Goal: Contribute content: Add original content to the website for others to see

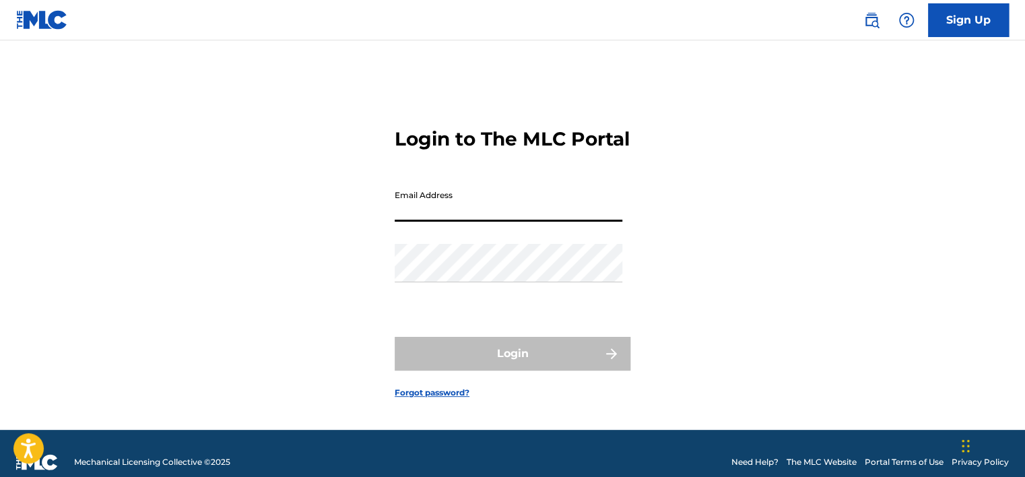
click at [562, 222] on input "Email Address" at bounding box center [509, 202] width 228 height 38
type input "[EMAIL_ADDRESS][DOMAIN_NAME]"
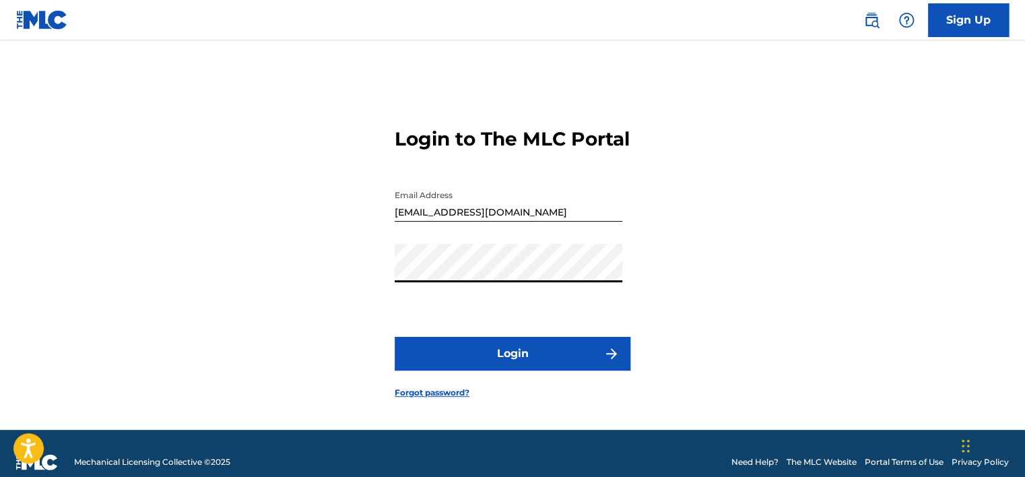
click at [395, 337] on button "Login" at bounding box center [513, 354] width 236 height 34
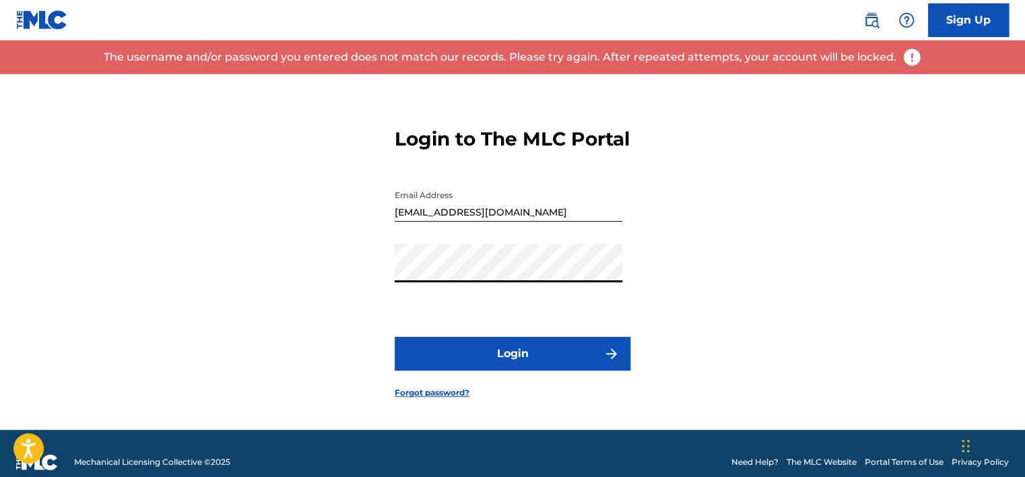
click at [395, 337] on button "Login" at bounding box center [513, 354] width 236 height 34
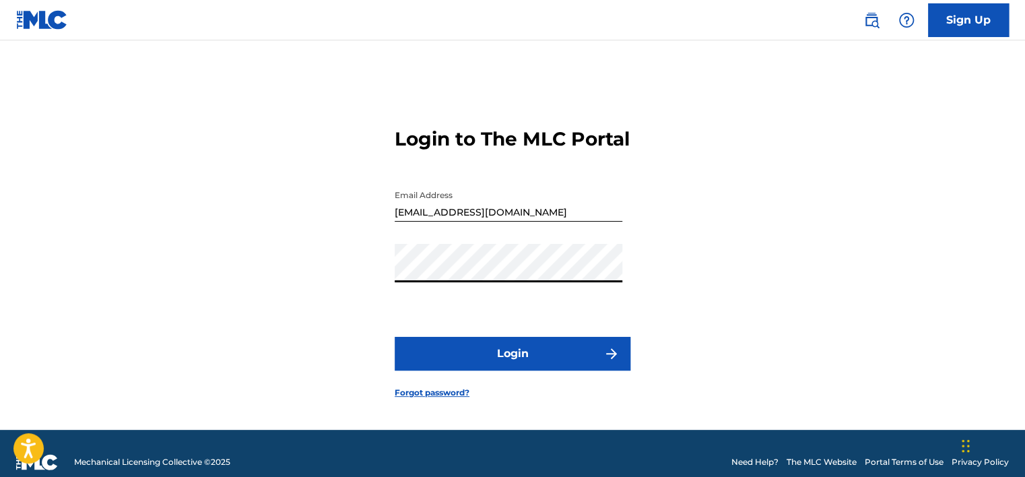
click at [395, 337] on button "Login" at bounding box center [513, 354] width 236 height 34
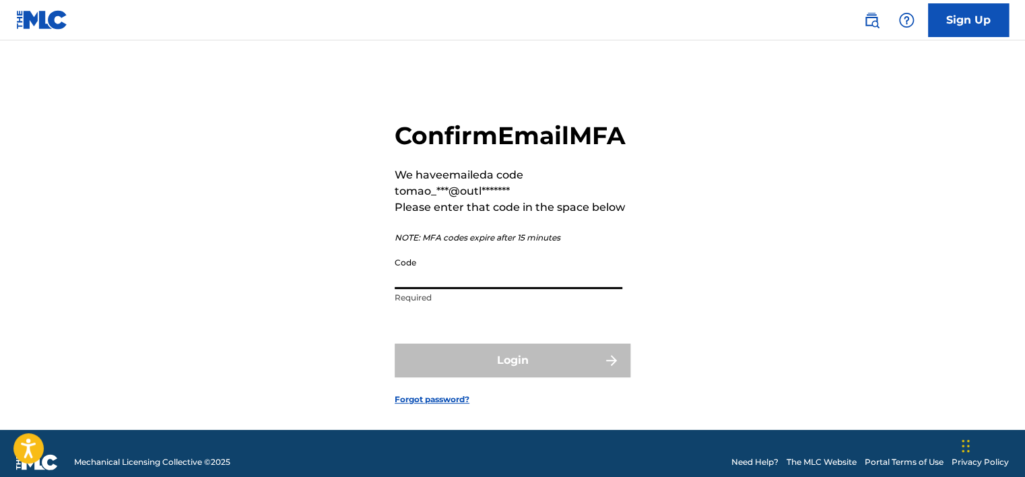
click at [509, 280] on input "Code" at bounding box center [509, 270] width 228 height 38
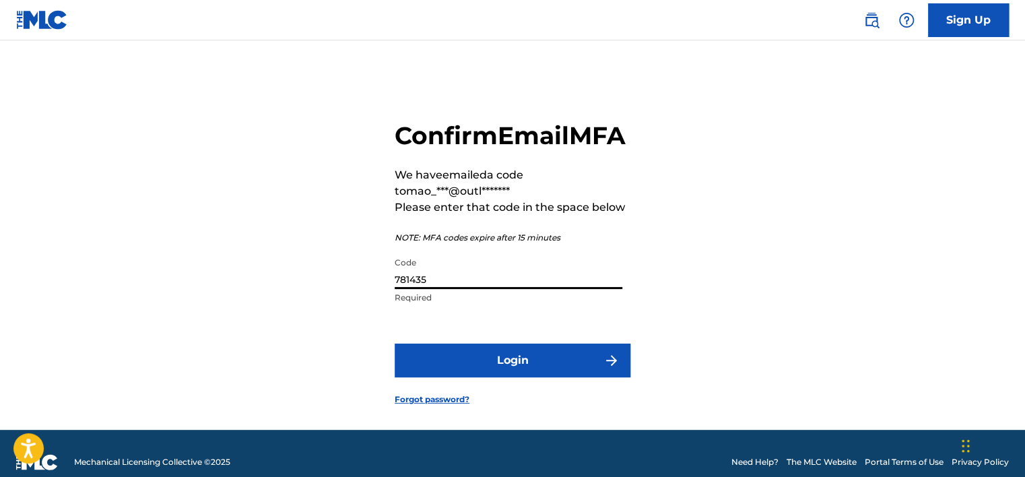
type input "781435"
click at [395, 344] on button "Login" at bounding box center [513, 361] width 236 height 34
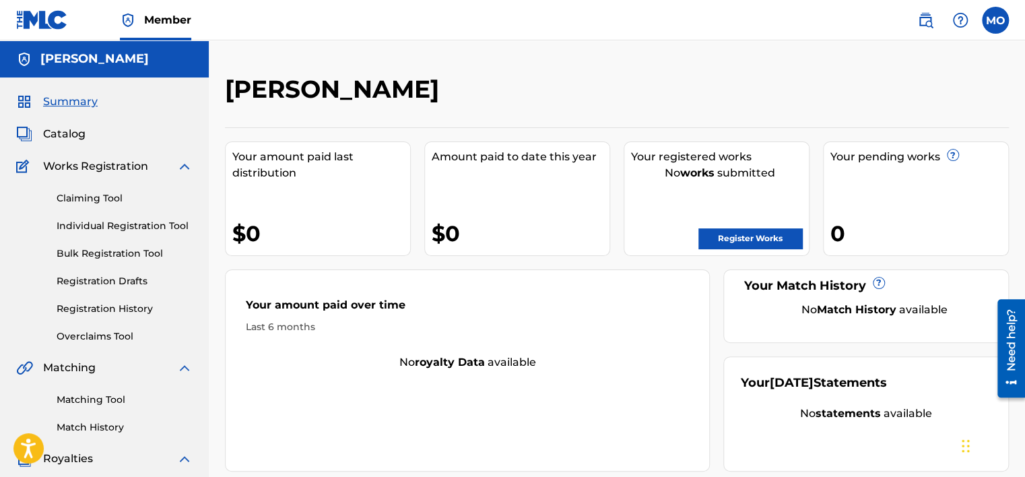
click at [761, 232] on link "Register Works" at bounding box center [751, 238] width 104 height 20
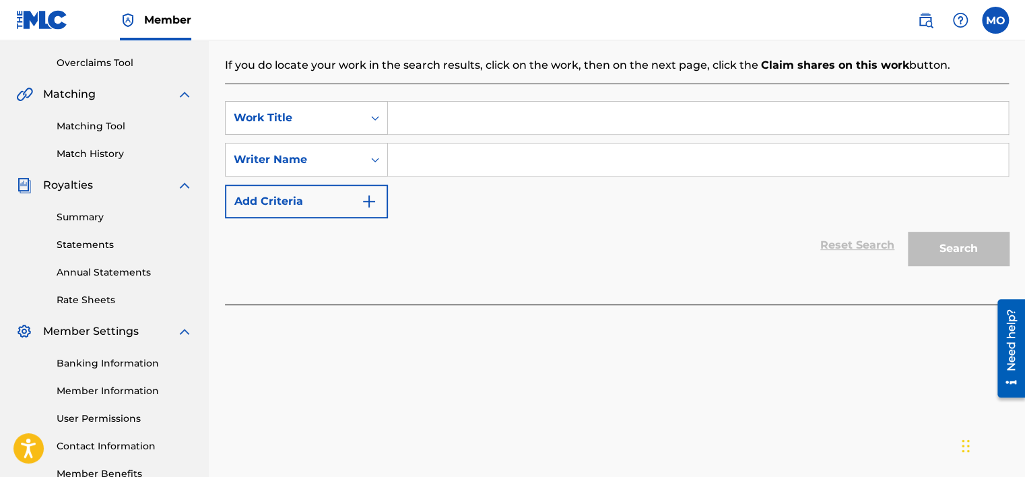
scroll to position [272, 0]
click at [712, 135] on input "Search Form" at bounding box center [698, 119] width 620 height 32
type input "Ghetto [DEMOGRAPHIC_DATA]"
click at [652, 144] on div "Search Form" at bounding box center [698, 161] width 621 height 34
click at [633, 155] on input "Search Form" at bounding box center [698, 161] width 620 height 32
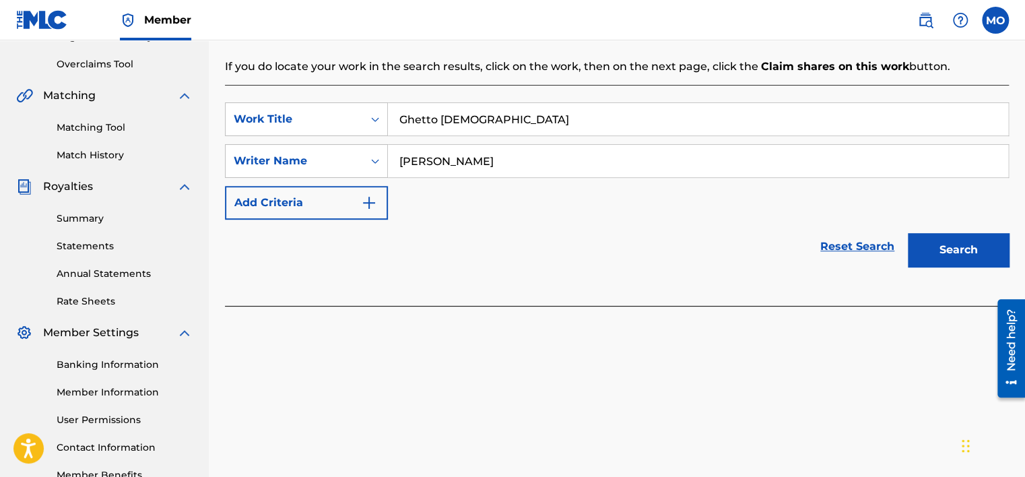
type input "[PERSON_NAME]"
click at [908, 233] on button "Search" at bounding box center [958, 250] width 101 height 34
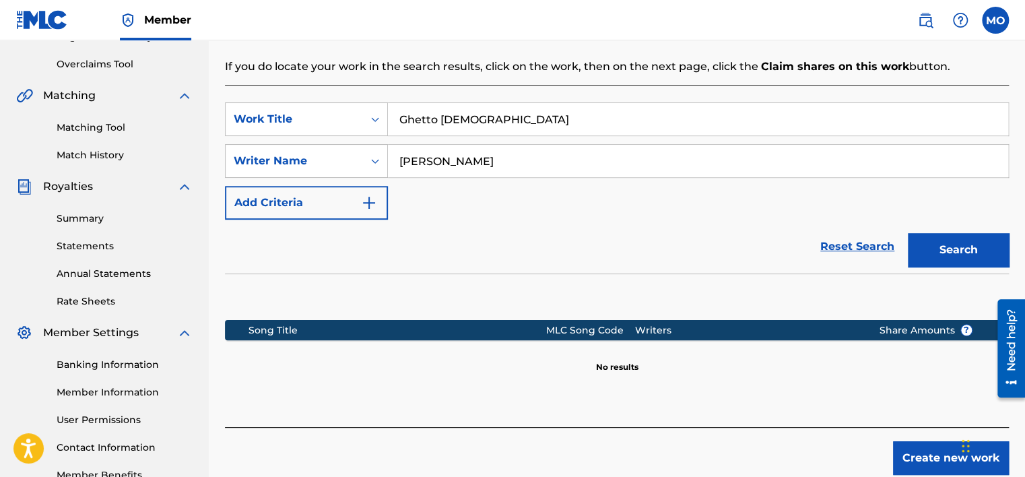
click at [932, 453] on button "Create new work" at bounding box center [951, 458] width 116 height 34
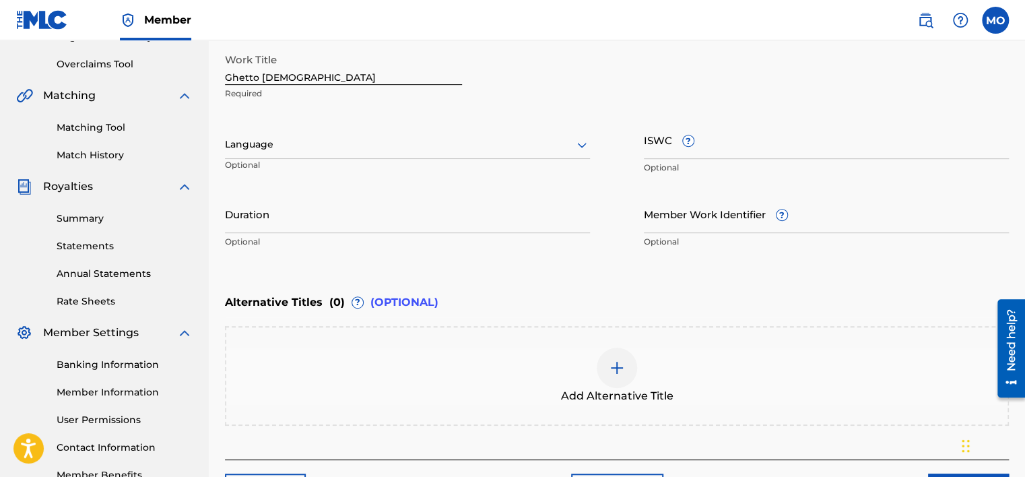
click at [677, 143] on input "ISWC ?" at bounding box center [826, 140] width 365 height 38
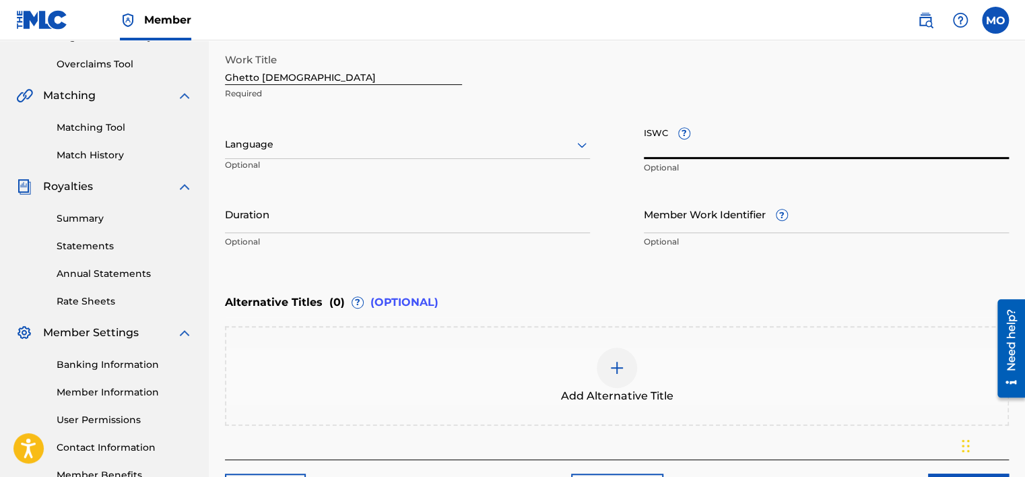
click at [305, 133] on div "Language" at bounding box center [407, 145] width 365 height 28
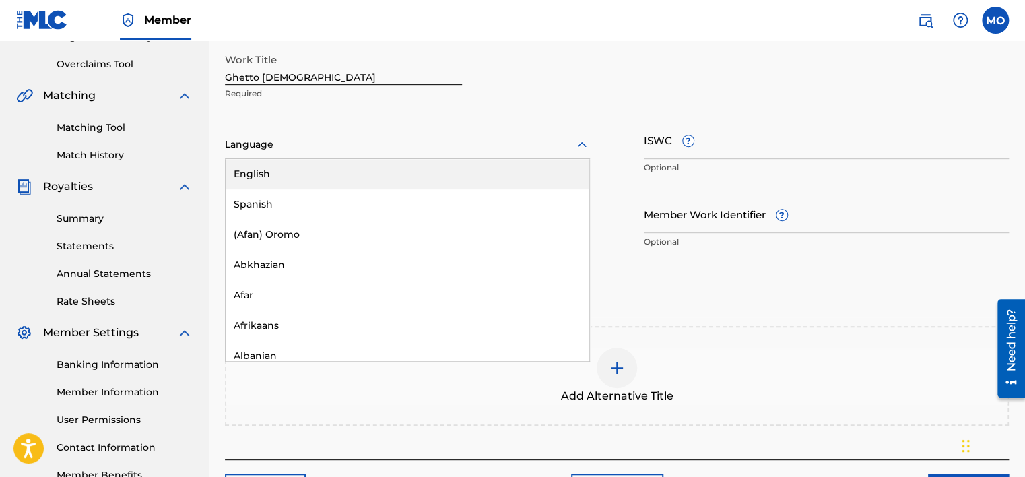
click at [307, 177] on div "English" at bounding box center [408, 174] width 364 height 30
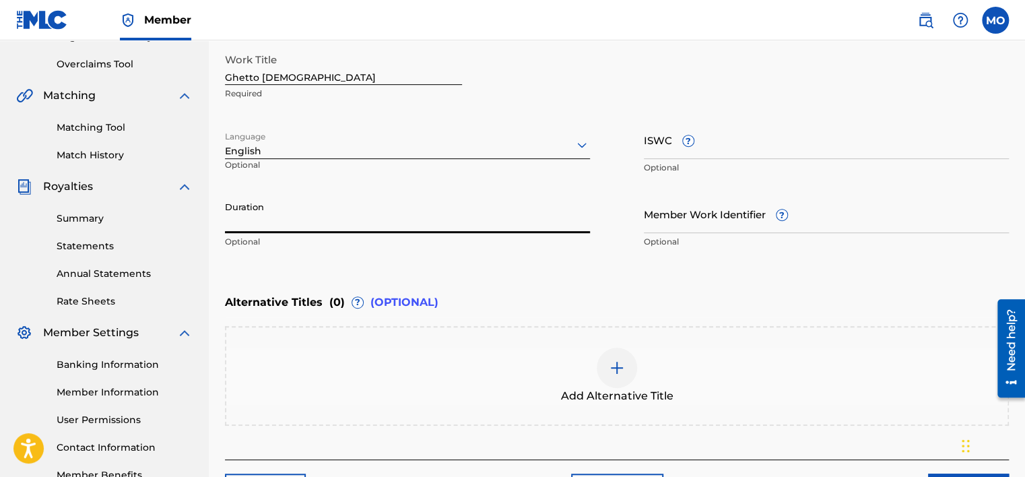
click at [312, 214] on input "Duration" at bounding box center [407, 214] width 365 height 38
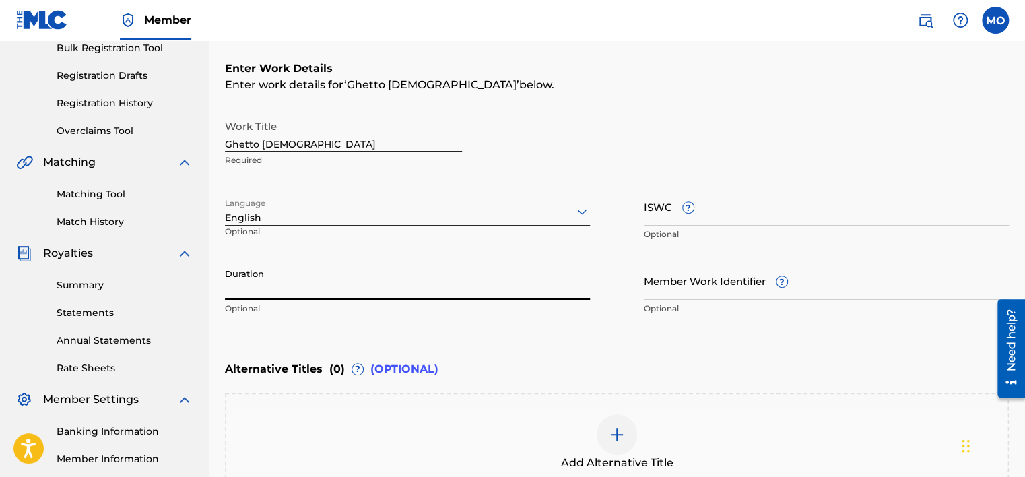
scroll to position [205, 0]
drag, startPoint x: 410, startPoint y: 321, endPoint x: 403, endPoint y: 304, distance: 17.5
click at [409, 321] on div "Duration Optional" at bounding box center [407, 292] width 365 height 61
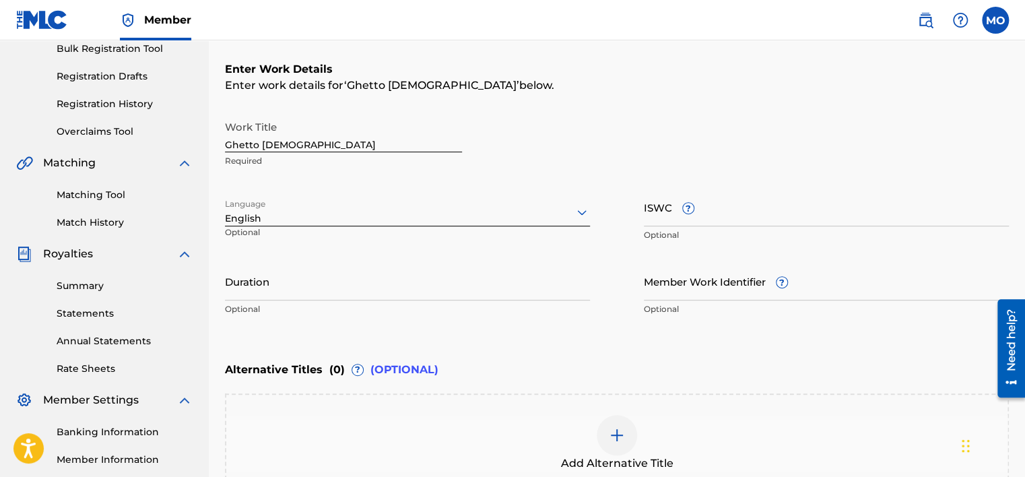
click at [400, 287] on input "Duration" at bounding box center [407, 281] width 365 height 38
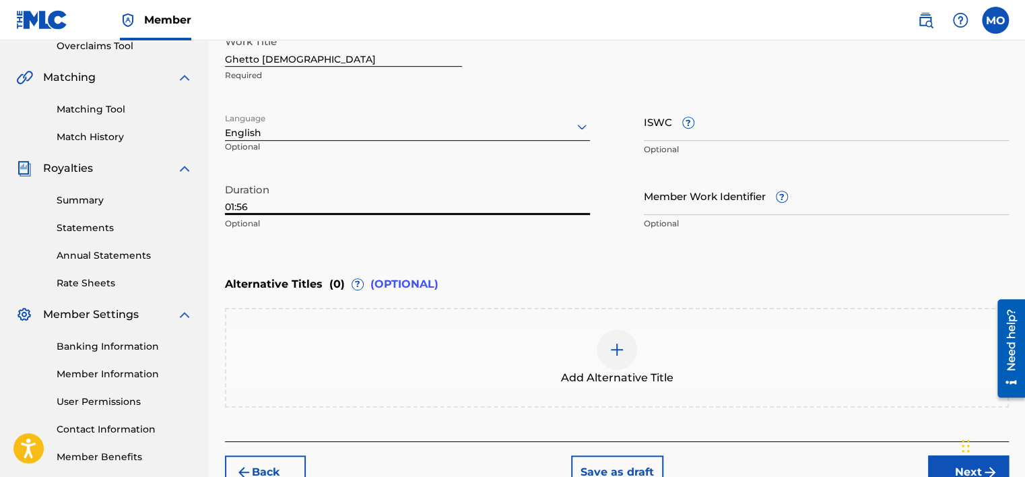
scroll to position [366, 0]
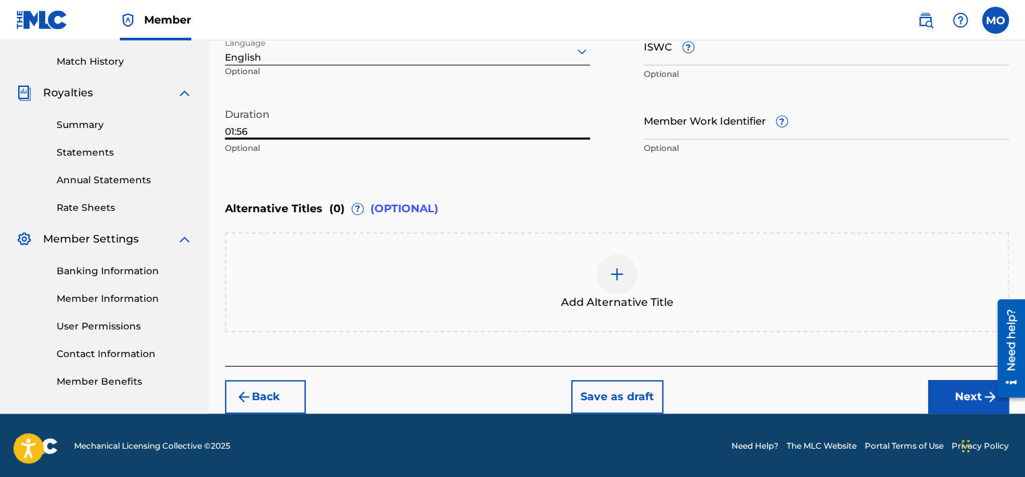
type input "01:56"
click at [957, 398] on button "Next" at bounding box center [968, 397] width 81 height 34
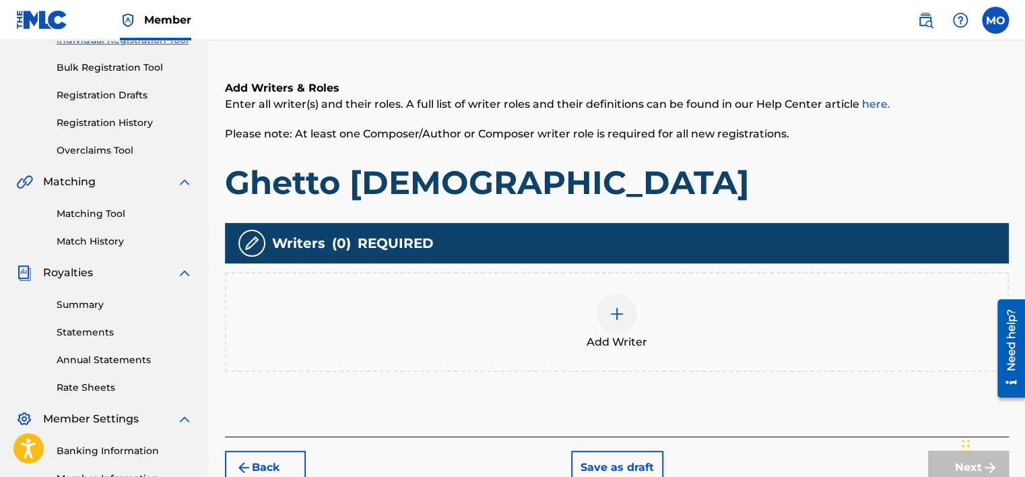
scroll to position [197, 0]
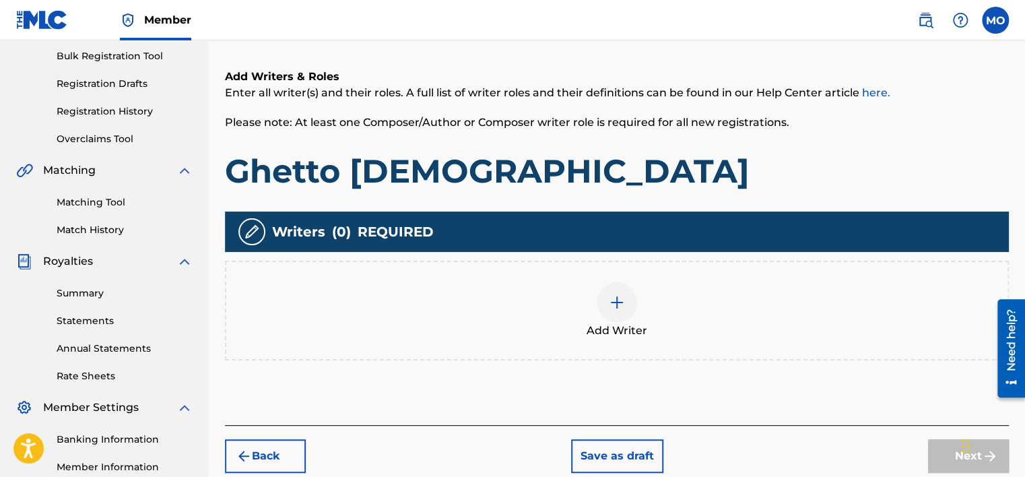
click at [617, 310] on div at bounding box center [617, 302] width 40 height 40
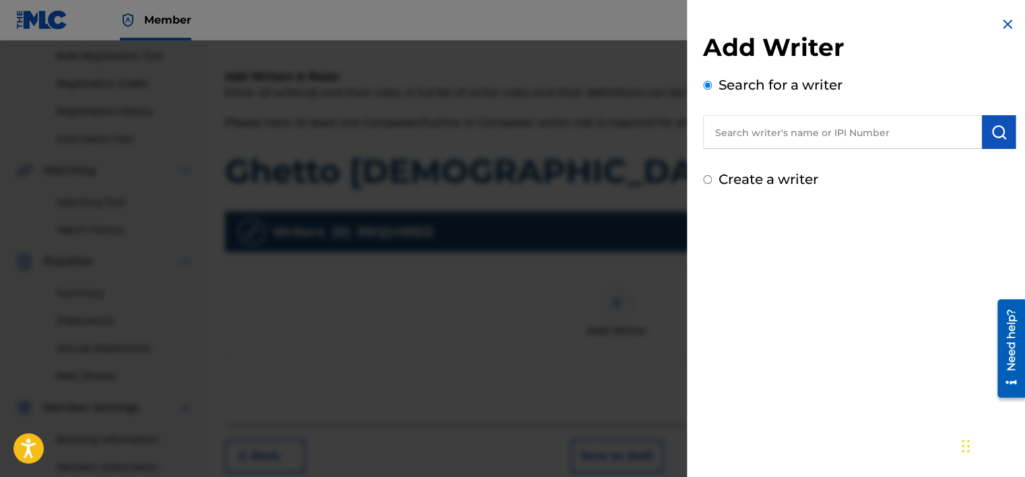
click at [816, 126] on input "text" at bounding box center [842, 132] width 279 height 34
click at [1007, 33] on h2 "Add Writer" at bounding box center [859, 49] width 313 height 34
click at [1000, 24] on img at bounding box center [1008, 24] width 16 height 16
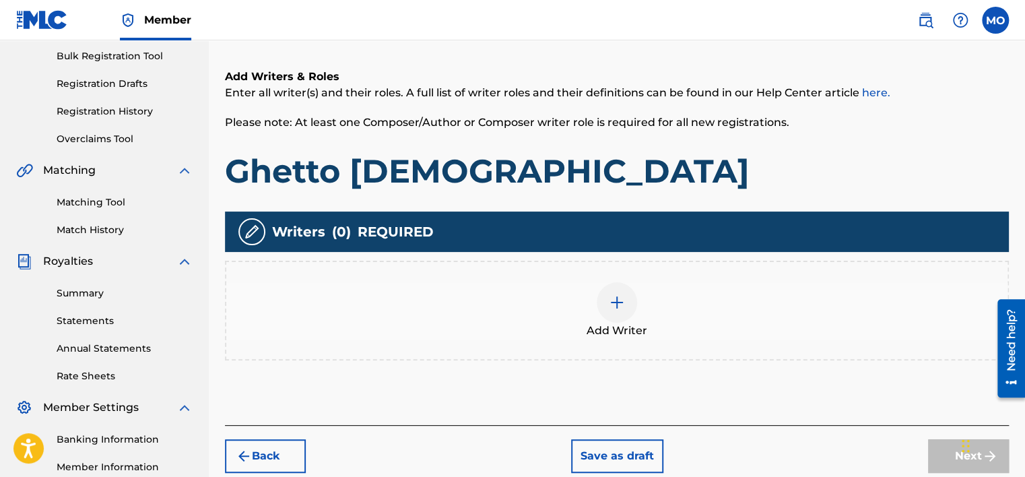
click at [284, 451] on button "Back" at bounding box center [265, 456] width 81 height 34
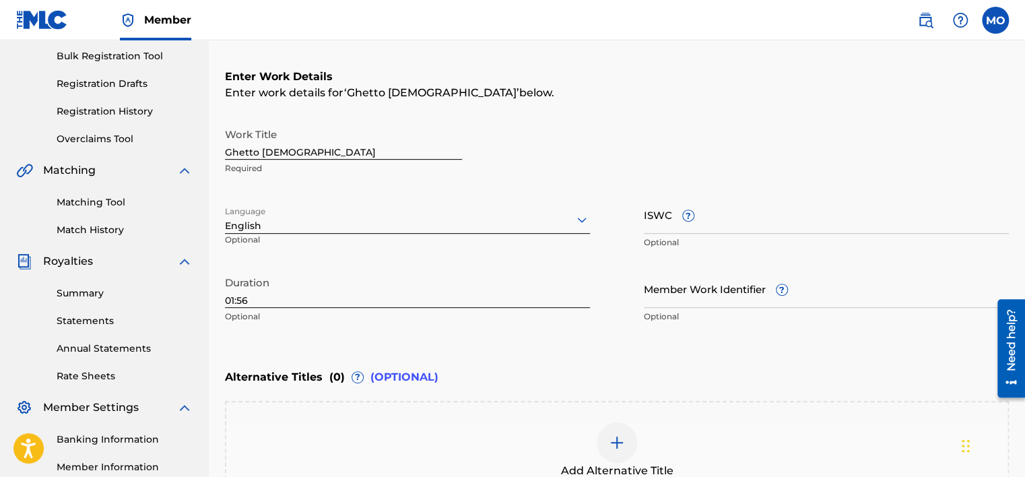
click at [683, 214] on span "?" at bounding box center [688, 215] width 11 height 11
click at [682, 214] on input "ISWC ?" at bounding box center [826, 214] width 365 height 38
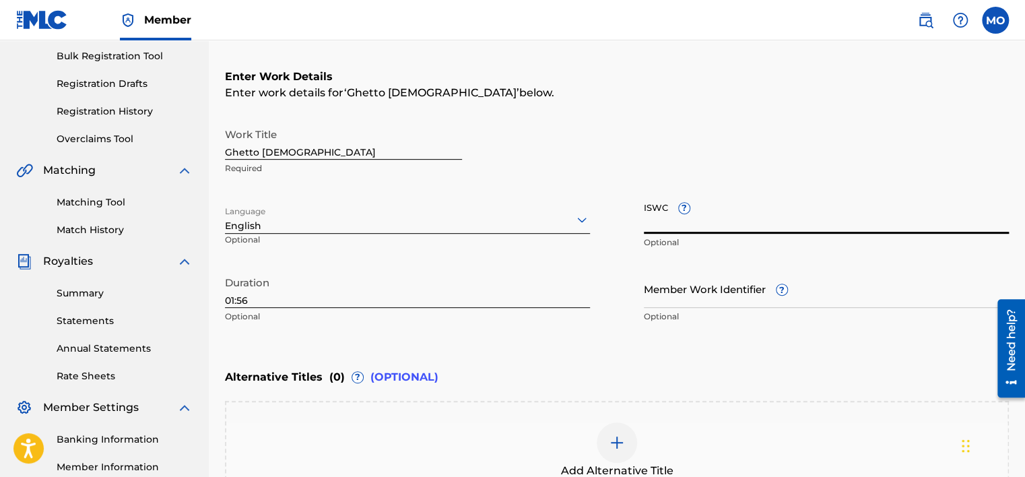
click at [815, 221] on input "ISWC ?" at bounding box center [826, 214] width 365 height 38
paste input "T-333.780.957-7"
type input "T-333.780.957-7"
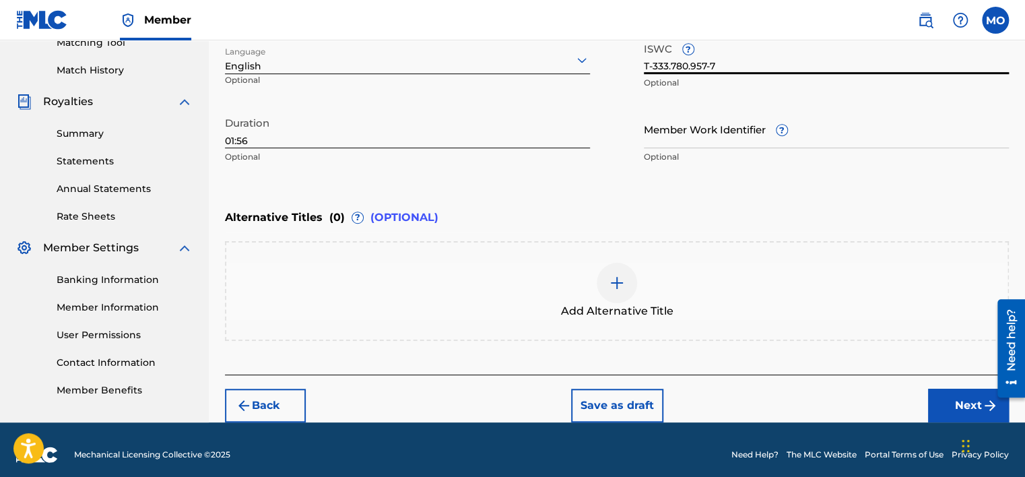
scroll to position [366, 0]
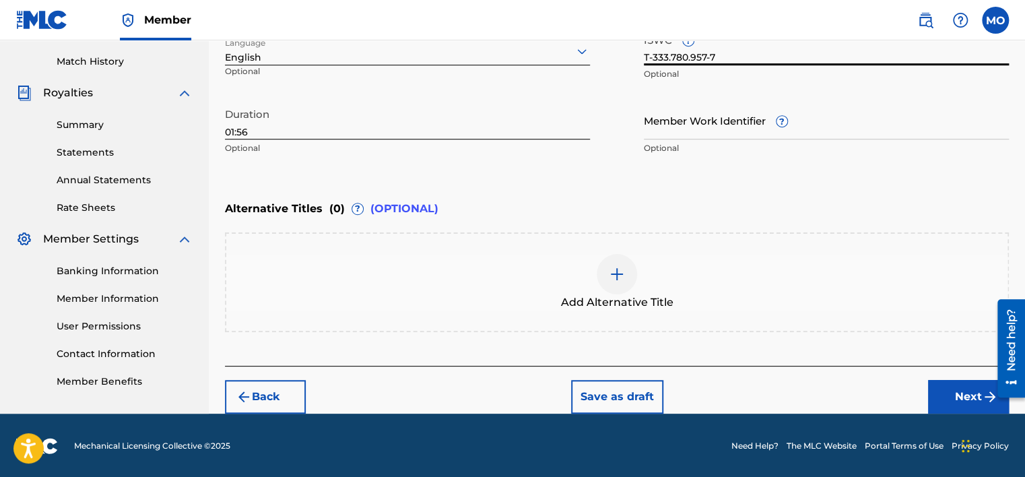
click at [974, 396] on button "Next" at bounding box center [968, 397] width 81 height 34
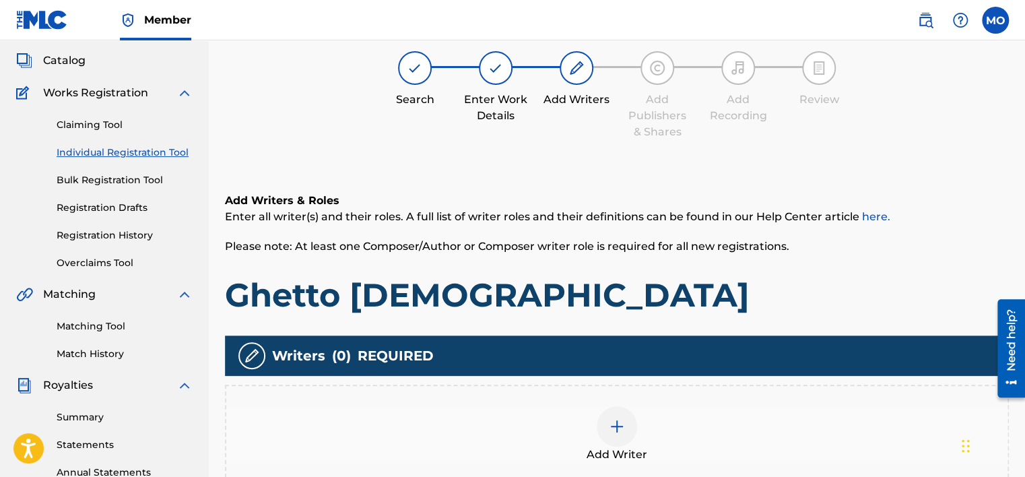
scroll to position [61, 0]
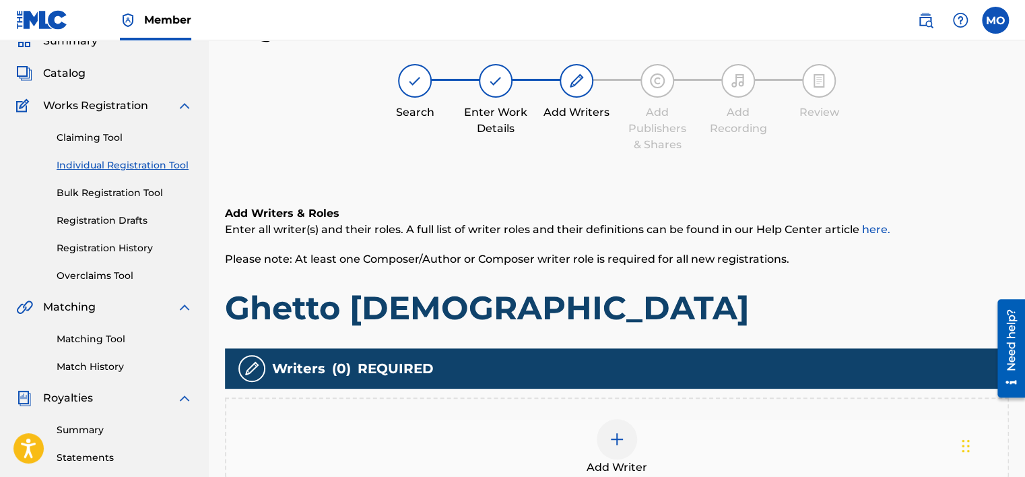
click at [622, 416] on div "Add Writer" at bounding box center [617, 447] width 784 height 100
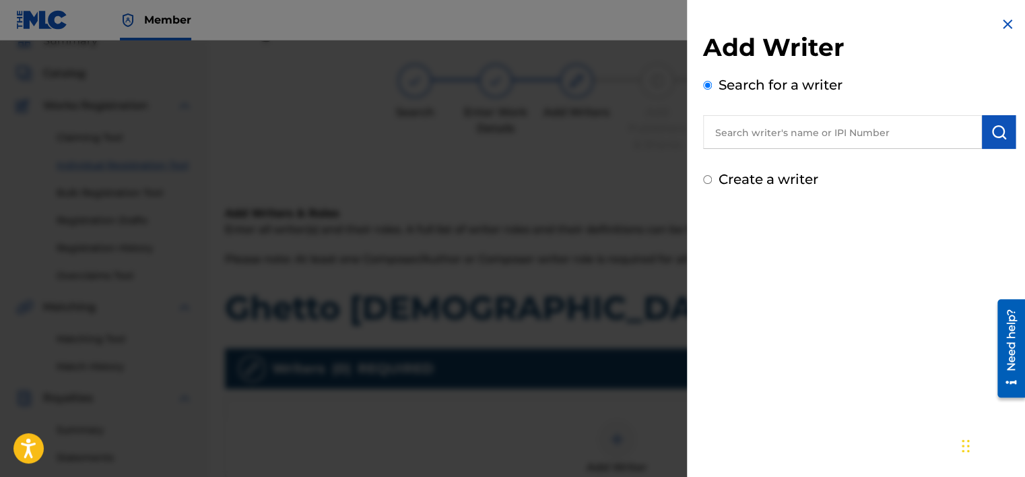
click at [802, 113] on div "Search for a writer" at bounding box center [859, 112] width 313 height 74
click at [800, 127] on input "text" at bounding box center [842, 132] width 279 height 34
paste input "01286511445"
type input "01286511445"
click at [994, 136] on img "submit" at bounding box center [999, 132] width 16 height 16
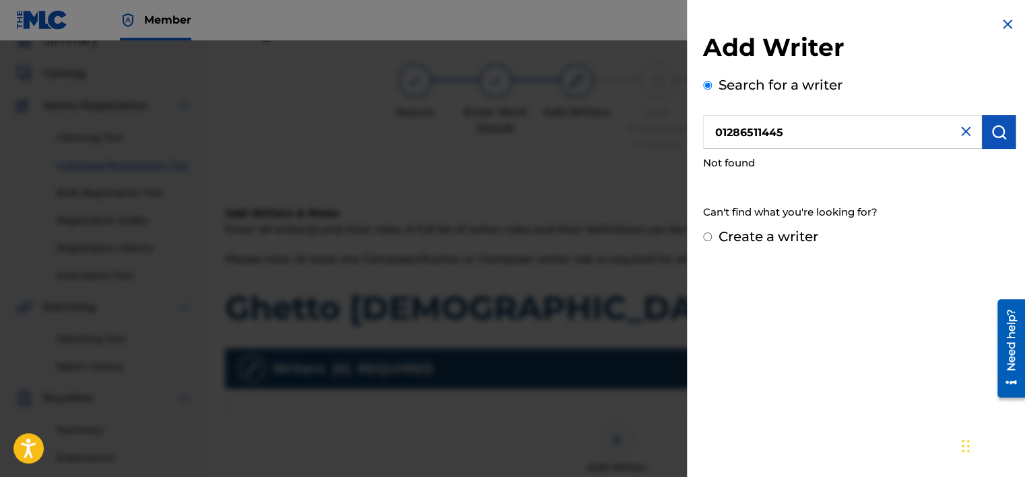
click at [796, 237] on label "Create a writer" at bounding box center [769, 236] width 100 height 16
radio input "true"
click at [712, 237] on input "Create a writer" at bounding box center [707, 236] width 9 height 9
radio input "false"
radio input "true"
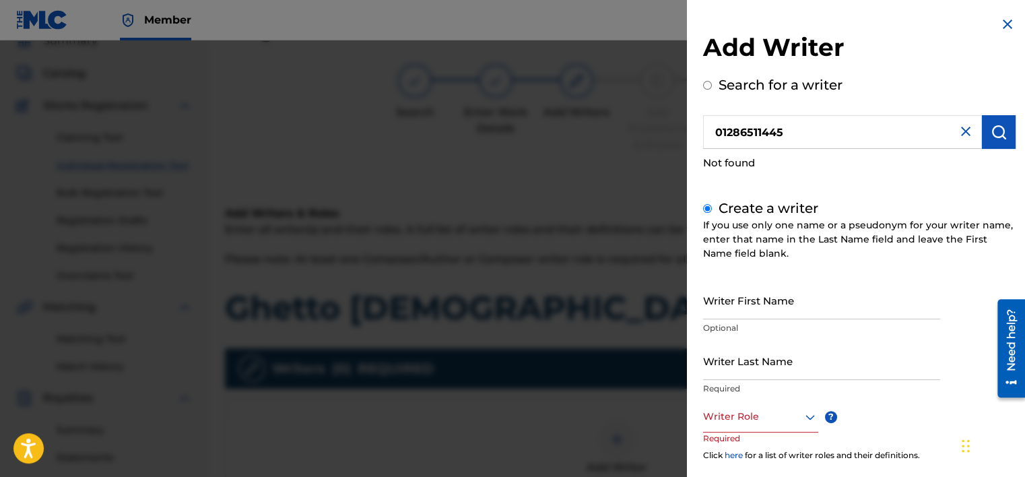
click at [783, 310] on input "Writer First Name" at bounding box center [821, 300] width 237 height 38
type input "[PERSON_NAME]"
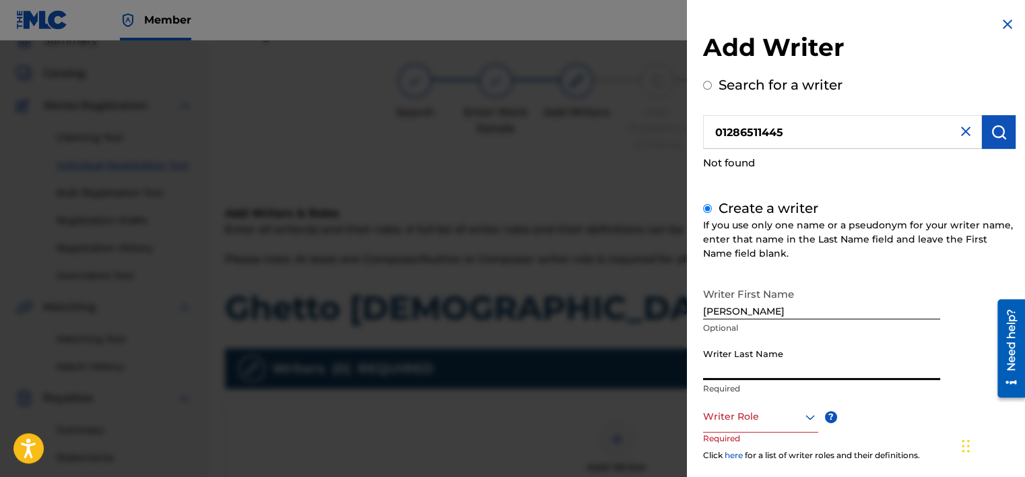
click at [780, 366] on input "Writer Last Name" at bounding box center [821, 361] width 237 height 38
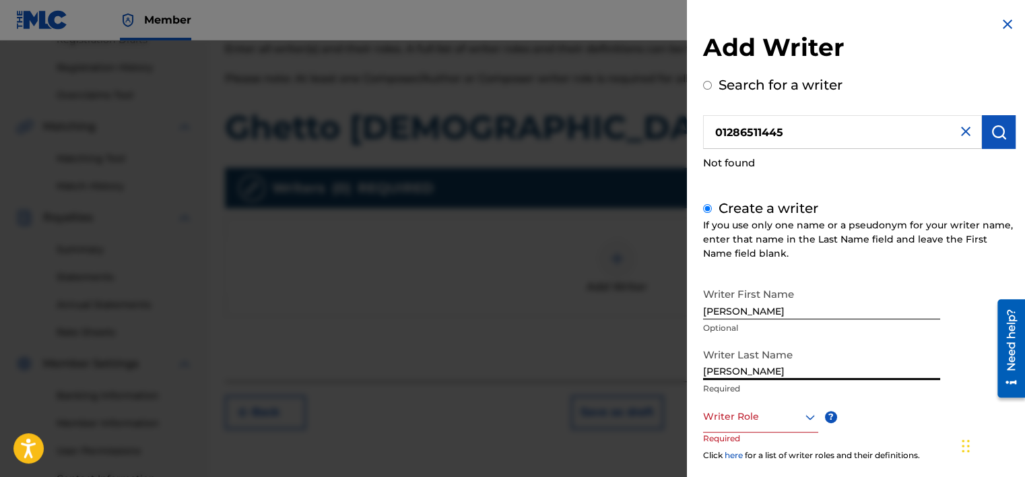
scroll to position [249, 0]
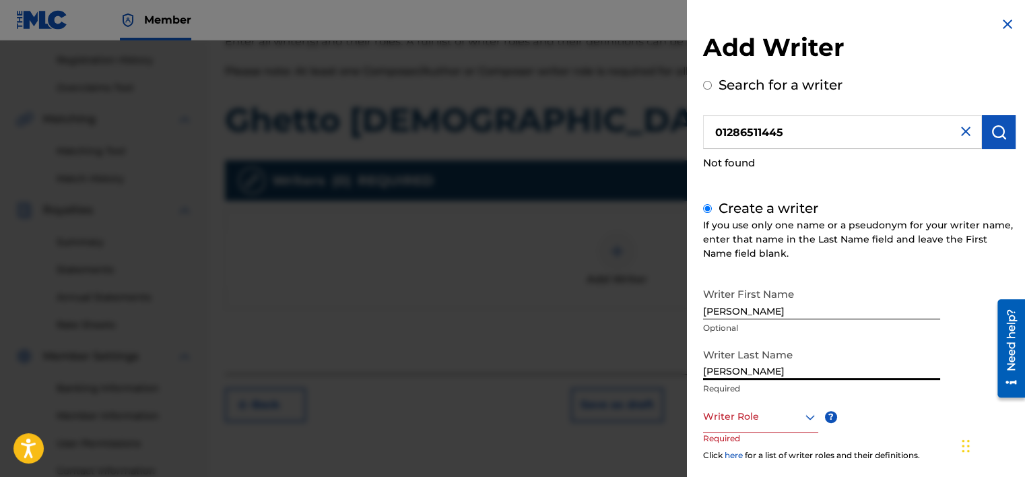
type input "[PERSON_NAME]"
click at [792, 420] on div at bounding box center [760, 416] width 115 height 17
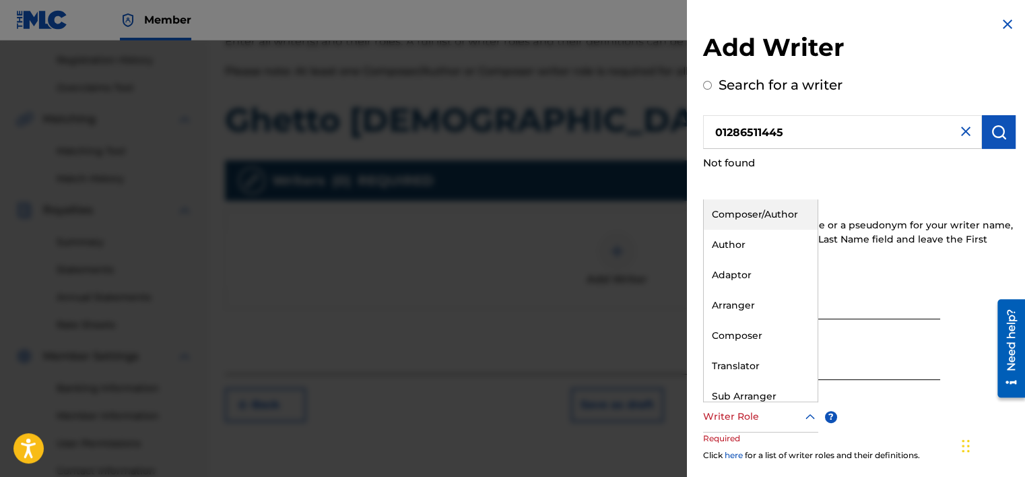
click at [779, 218] on div "Composer/Author" at bounding box center [761, 214] width 114 height 30
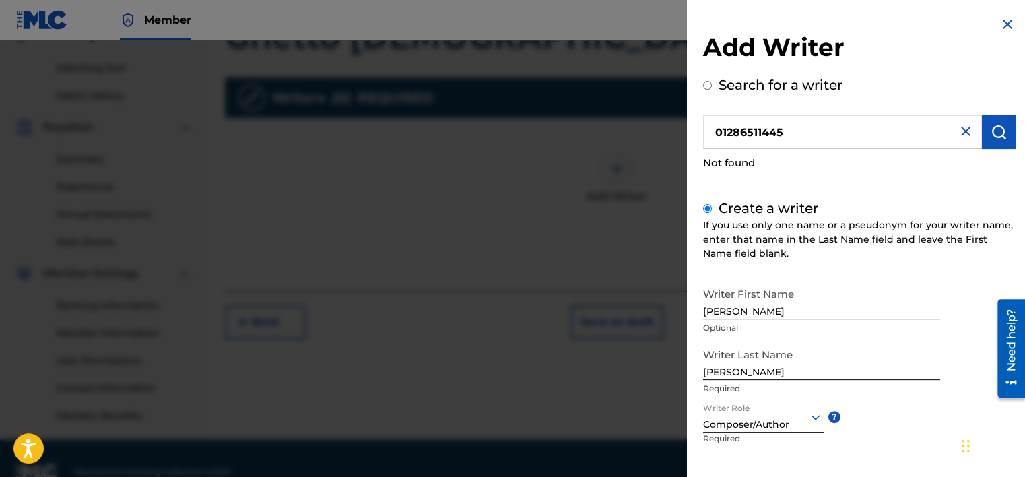
scroll to position [358, 0]
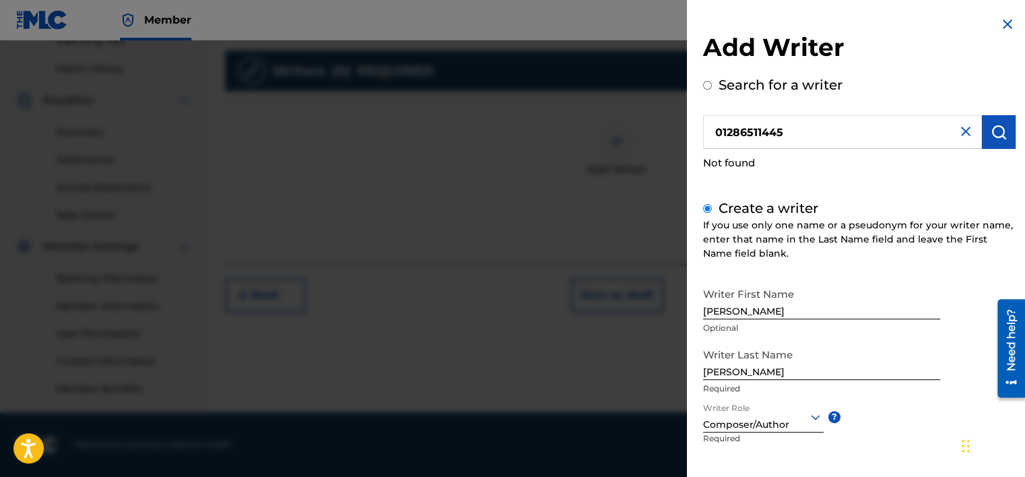
click at [912, 391] on p "Required" at bounding box center [821, 389] width 237 height 12
click at [905, 394] on div "Writer Last Name [PERSON_NAME] Required" at bounding box center [821, 372] width 237 height 61
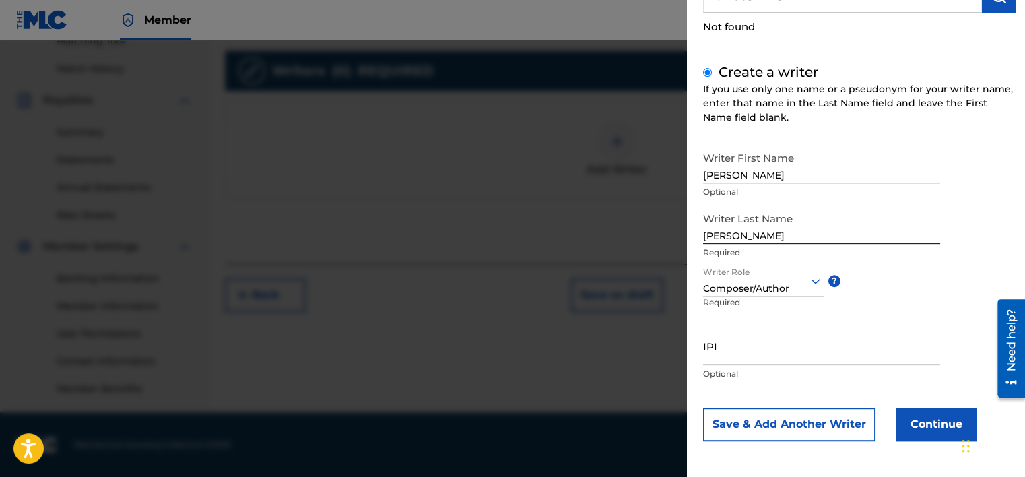
click at [781, 350] on input "IPI" at bounding box center [821, 346] width 237 height 38
paste input "01286511445"
type input "01286511445"
click at [916, 427] on button "Continue" at bounding box center [936, 425] width 81 height 34
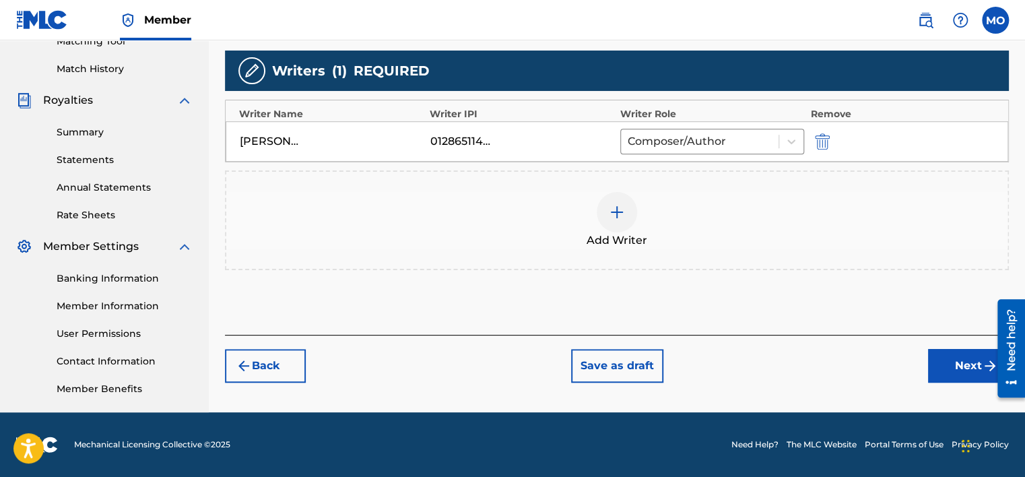
click at [620, 217] on img at bounding box center [617, 212] width 16 height 16
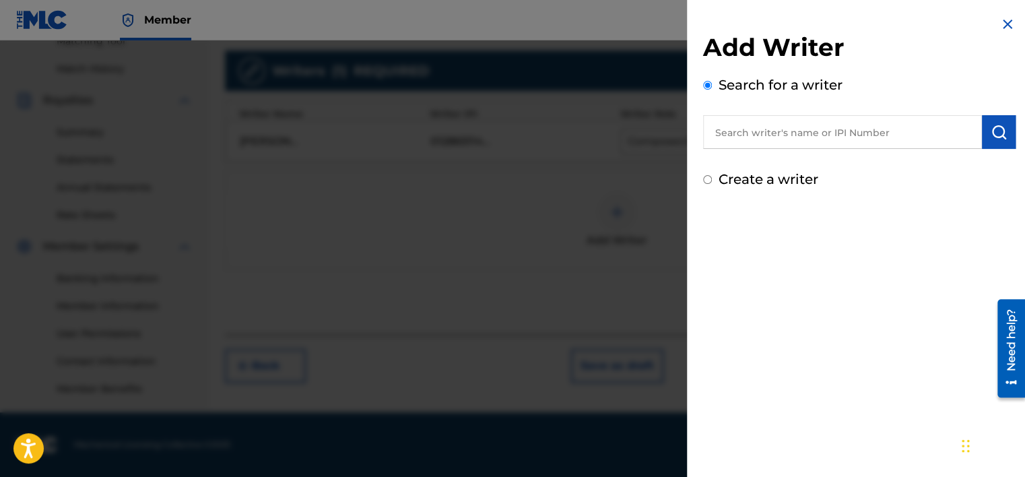
click at [761, 143] on input "text" at bounding box center [842, 132] width 279 height 34
type input "[PERSON_NAME]"
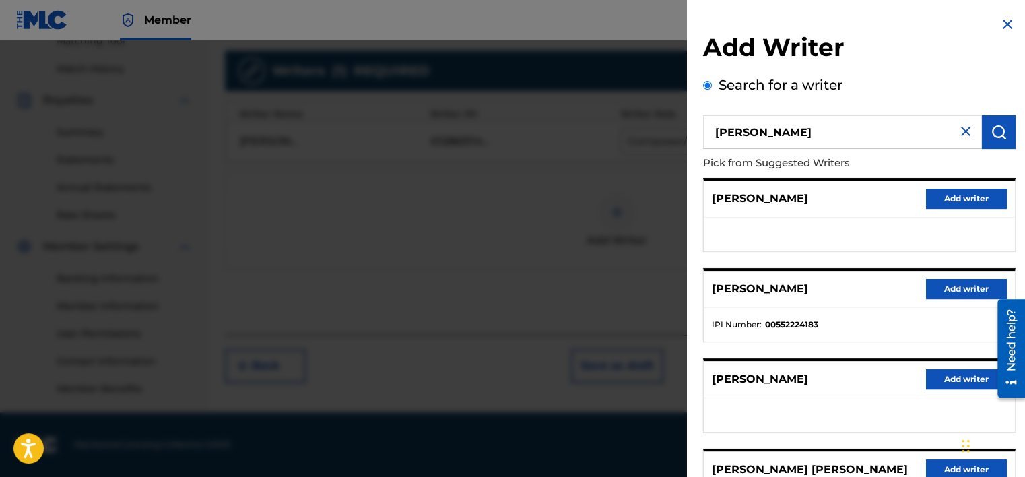
click at [1008, 24] on img at bounding box center [1008, 24] width 16 height 16
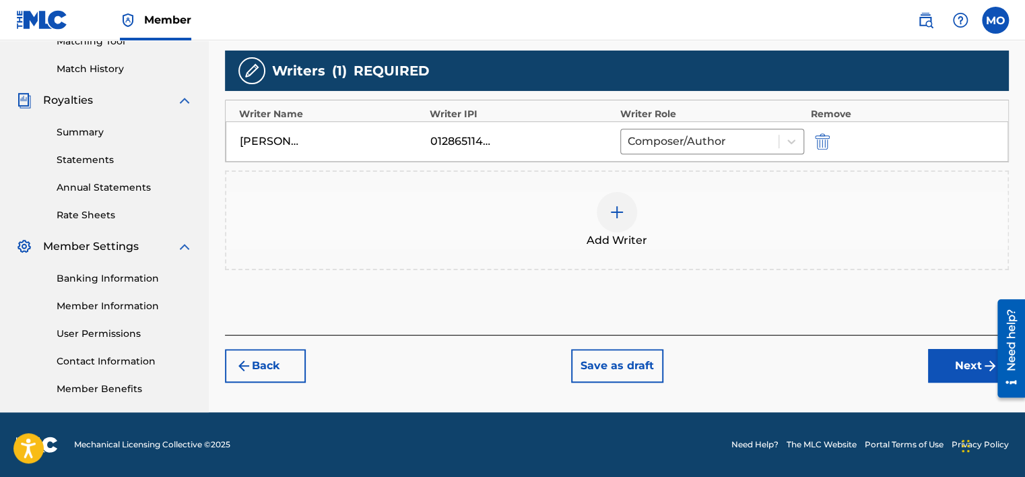
click at [636, 243] on span "Add Writer" at bounding box center [617, 240] width 61 height 16
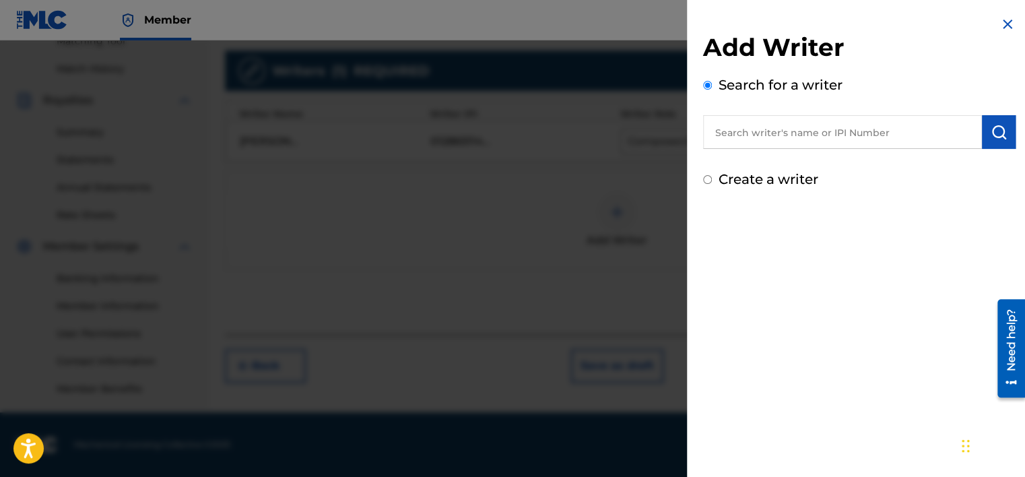
click at [792, 125] on input "text" at bounding box center [842, 132] width 279 height 34
click at [787, 140] on input "text" at bounding box center [842, 132] width 279 height 34
paste input "01301465398"
type input "01301465398"
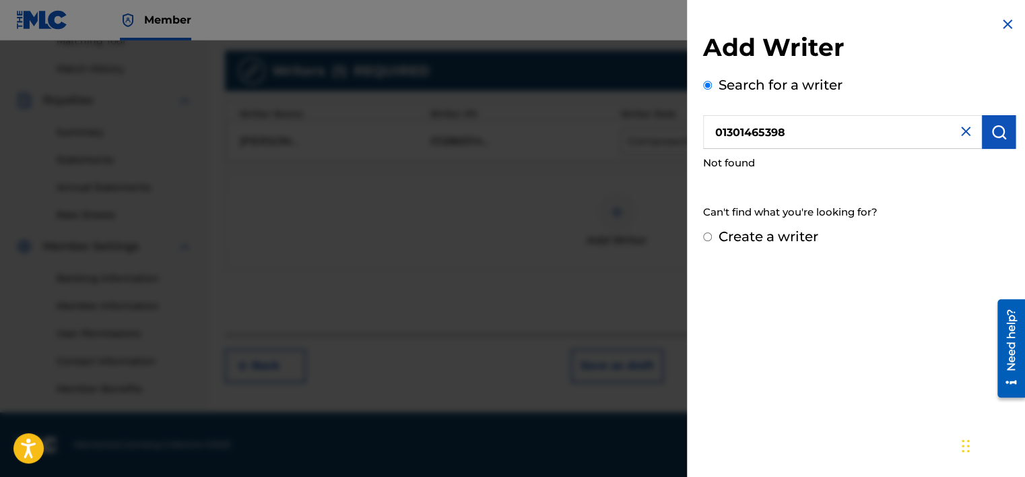
click at [1000, 29] on img at bounding box center [1008, 24] width 16 height 16
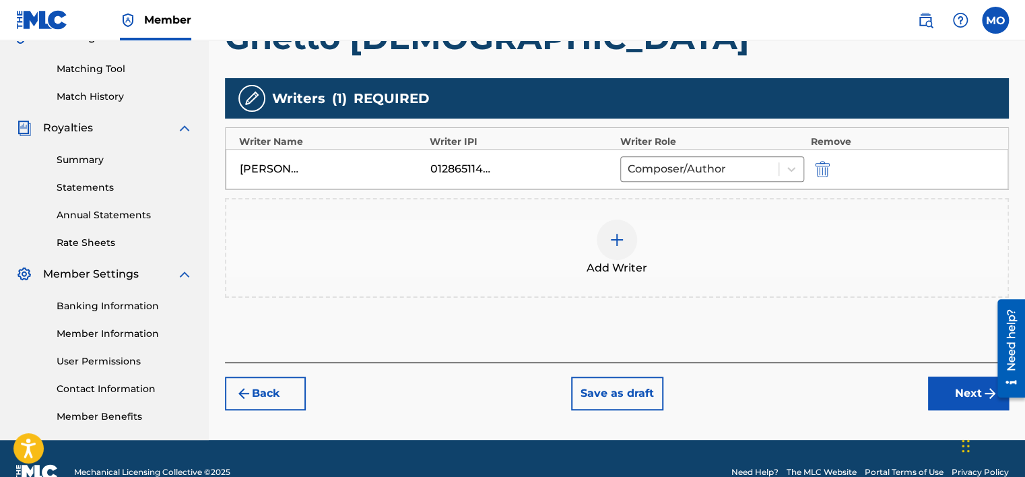
click at [969, 386] on button "Next" at bounding box center [968, 394] width 81 height 34
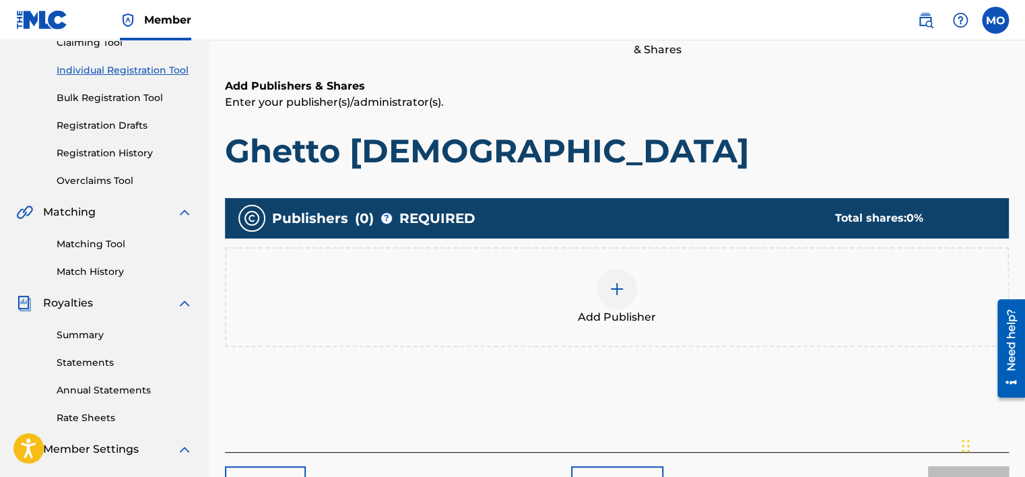
scroll to position [162, 0]
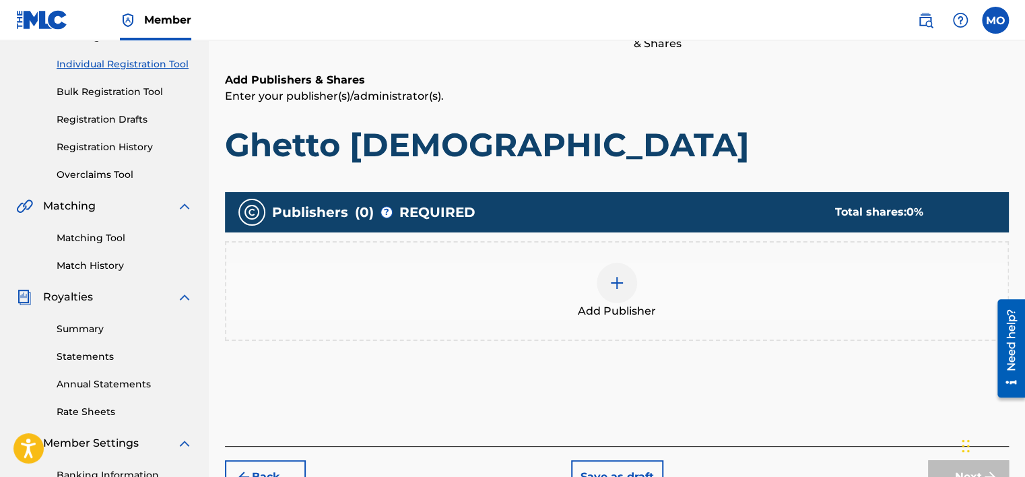
click at [604, 286] on div at bounding box center [617, 283] width 40 height 40
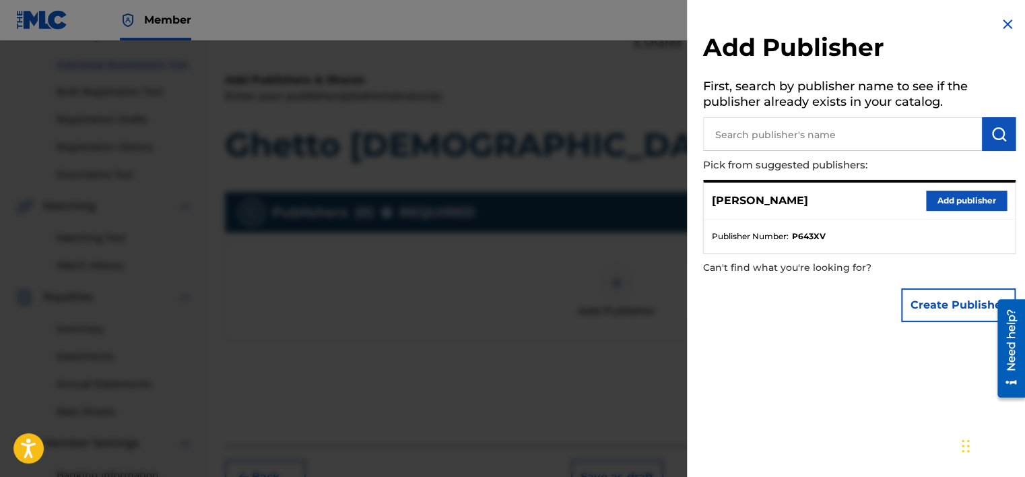
click at [959, 198] on button "Add publisher" at bounding box center [966, 201] width 81 height 20
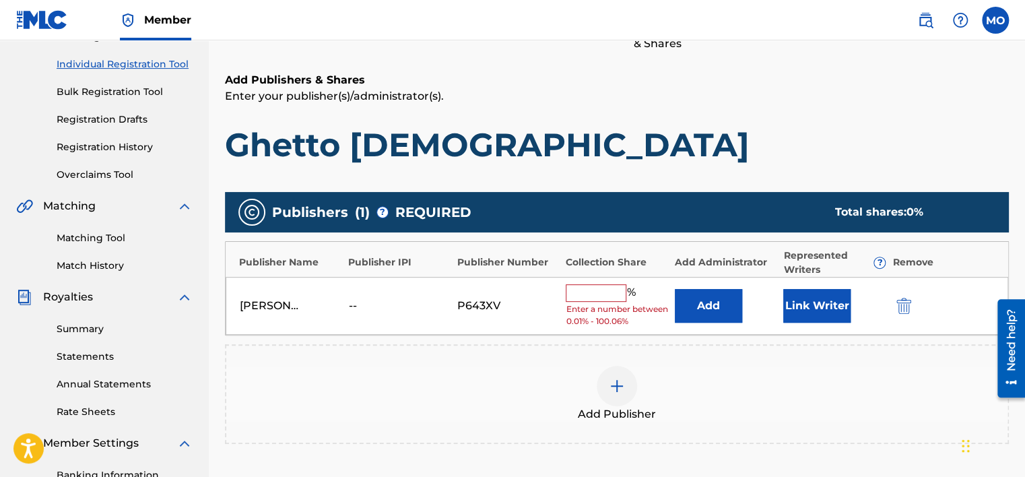
click at [600, 288] on input "text" at bounding box center [596, 293] width 61 height 18
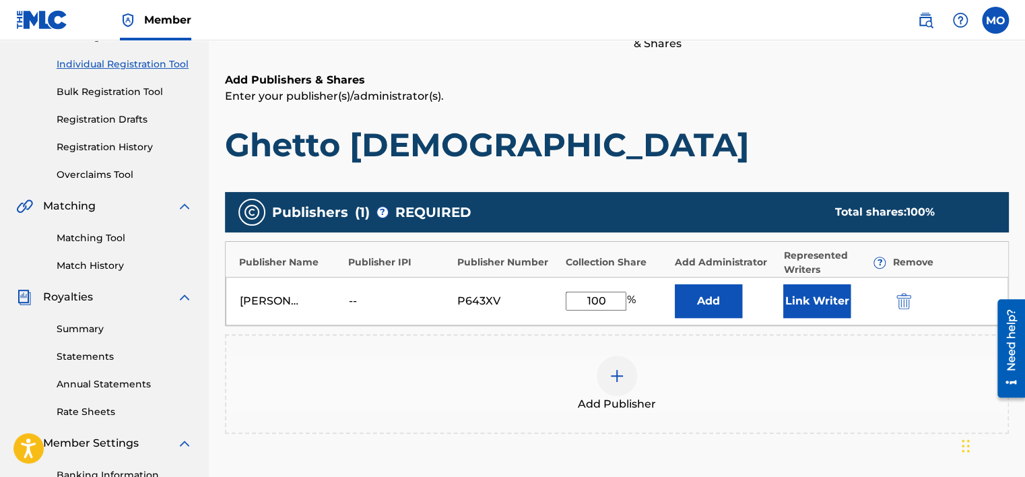
type input "100"
click at [536, 367] on div "Add Publisher" at bounding box center [616, 384] width 781 height 57
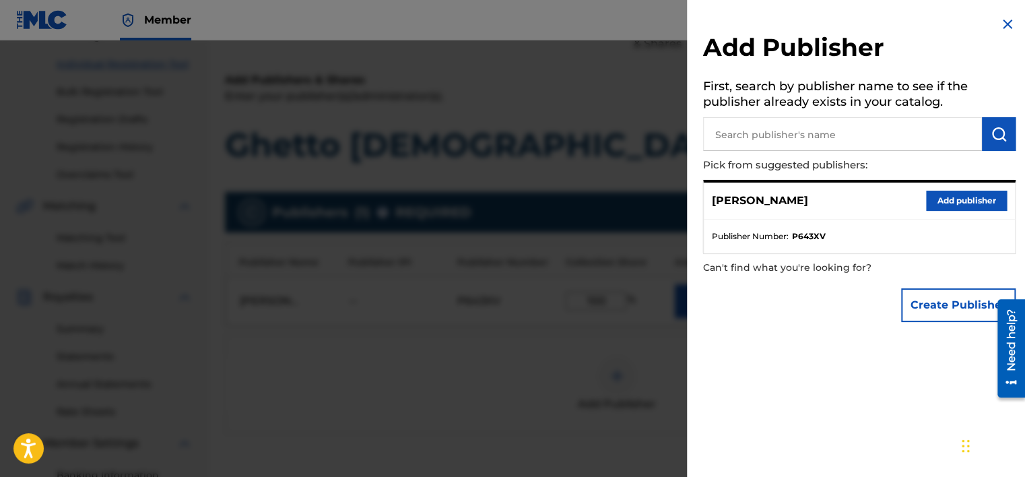
click at [1005, 27] on img at bounding box center [1008, 24] width 16 height 16
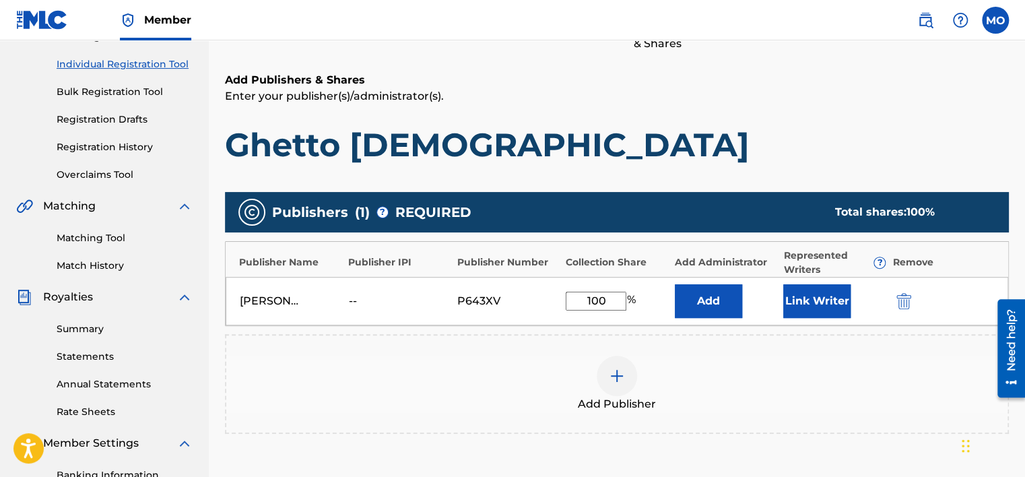
click at [831, 296] on button "Link Writer" at bounding box center [816, 301] width 67 height 34
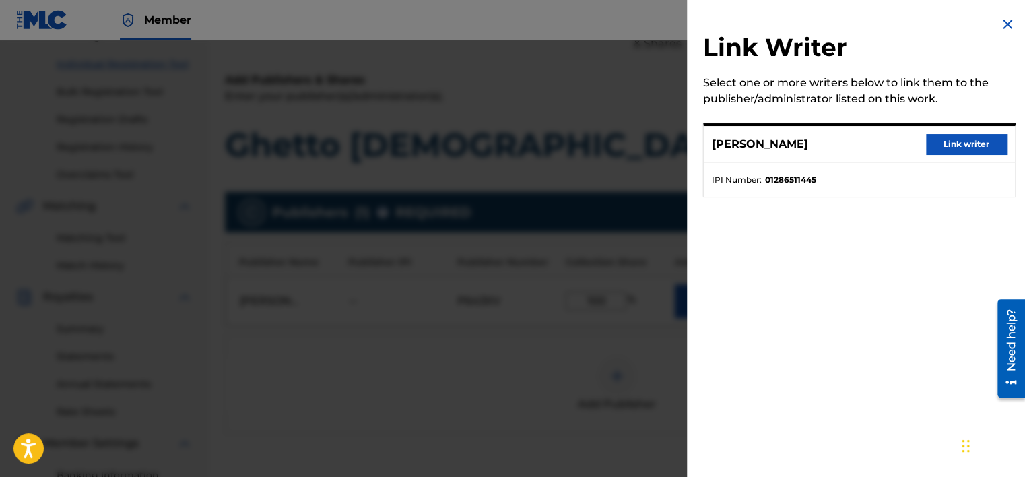
click at [940, 148] on button "Link writer" at bounding box center [966, 144] width 81 height 20
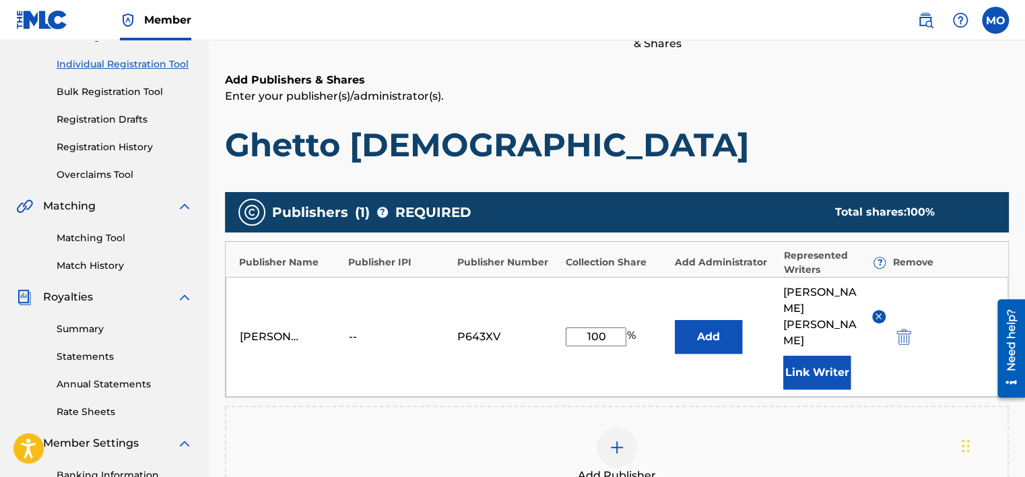
click at [719, 320] on button "Add" at bounding box center [708, 337] width 67 height 34
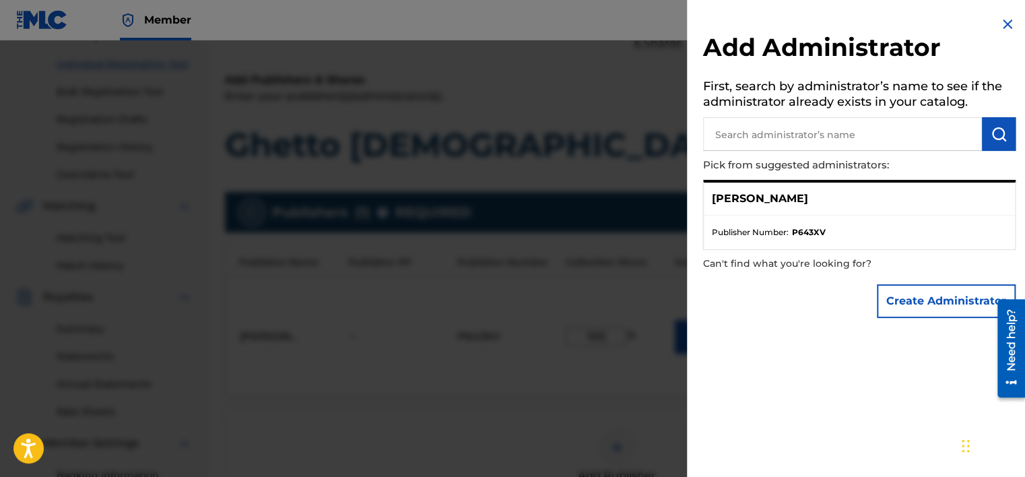
click at [1005, 23] on img at bounding box center [1008, 24] width 16 height 16
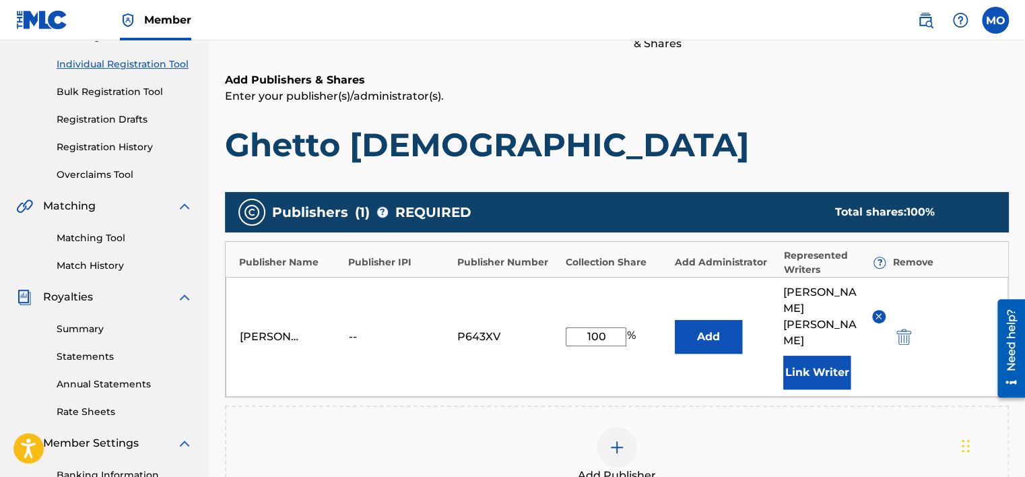
scroll to position [361, 0]
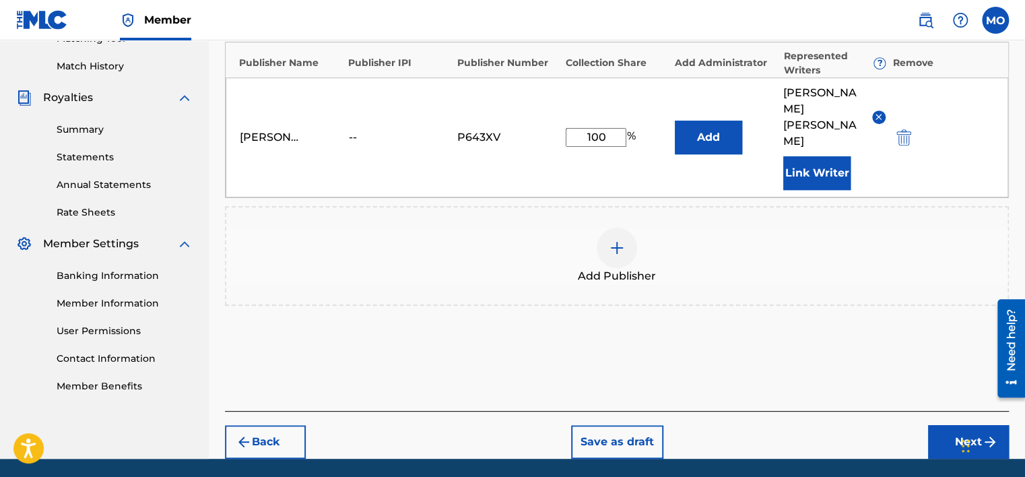
click at [254, 425] on button "Back" at bounding box center [265, 442] width 81 height 34
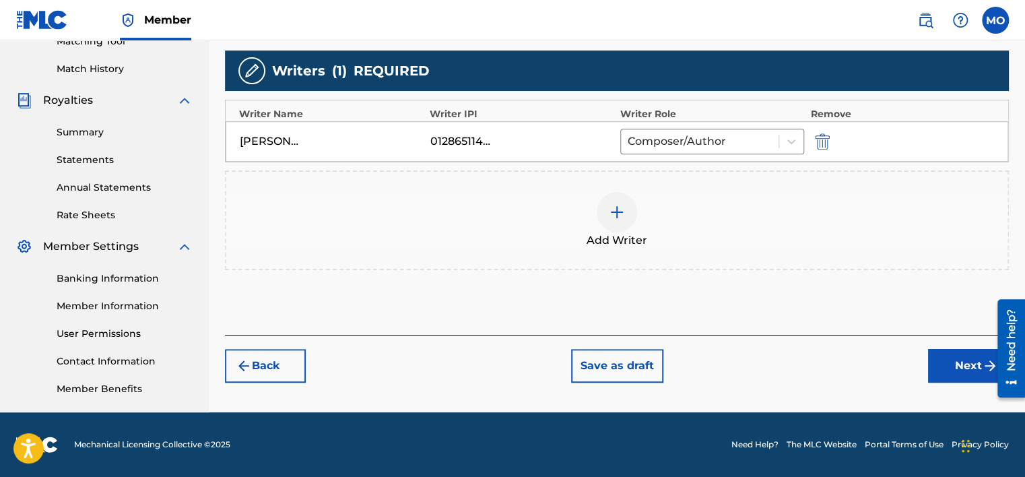
click at [587, 240] on span "Add Writer" at bounding box center [617, 240] width 61 height 16
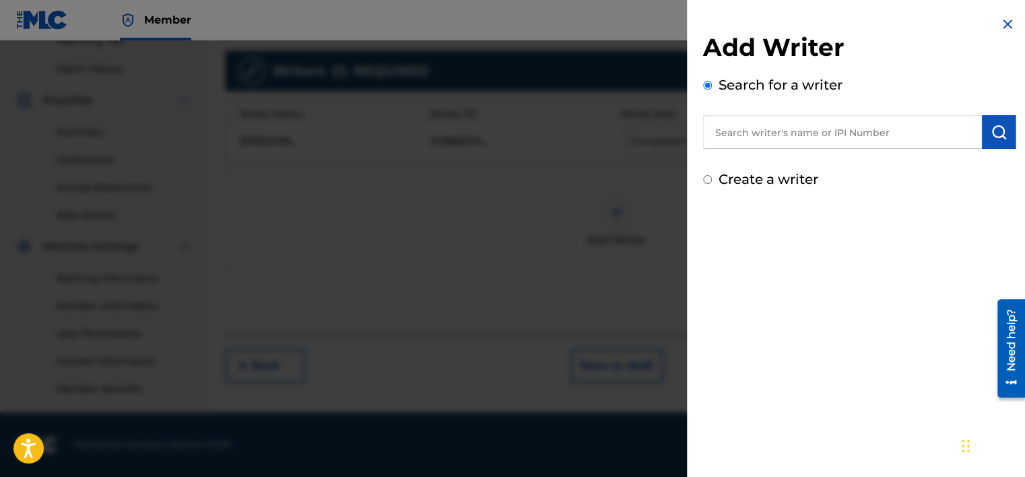
click at [836, 136] on input "text" at bounding box center [842, 132] width 279 height 34
type input "[PERSON_NAME] Maideyi"
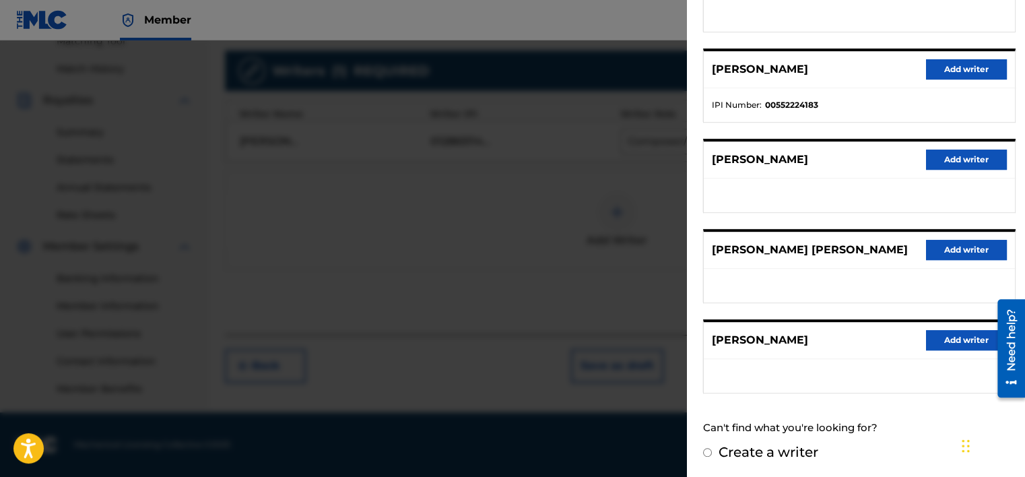
click at [466, 121] on div at bounding box center [512, 278] width 1025 height 477
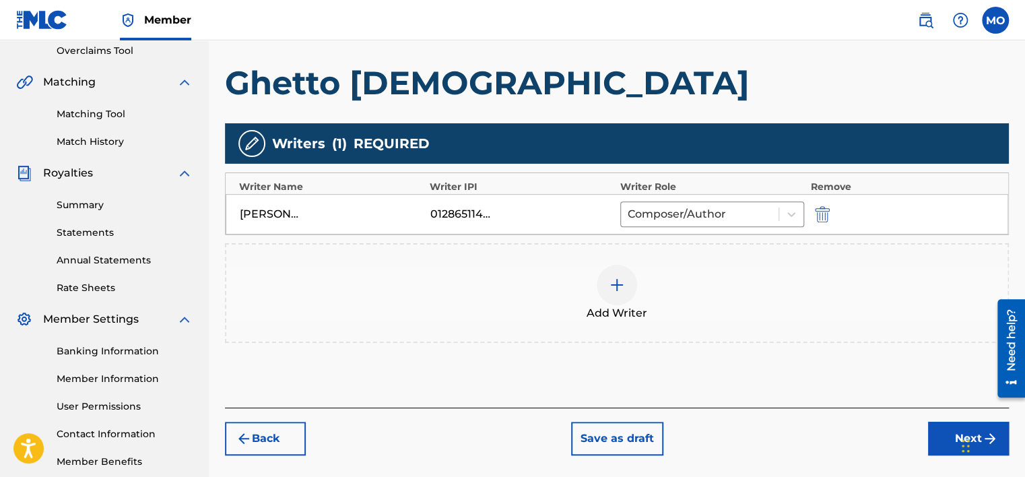
scroll to position [288, 0]
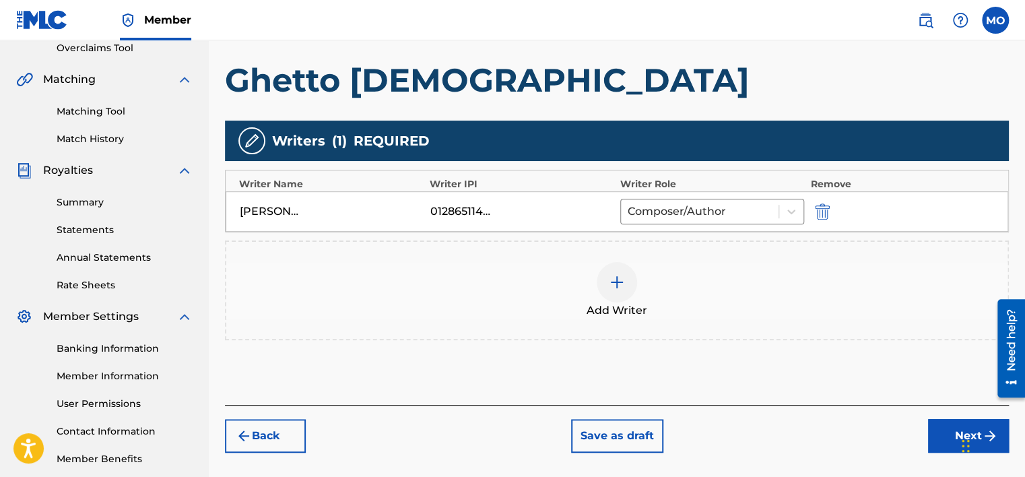
click at [620, 272] on div at bounding box center [617, 282] width 40 height 40
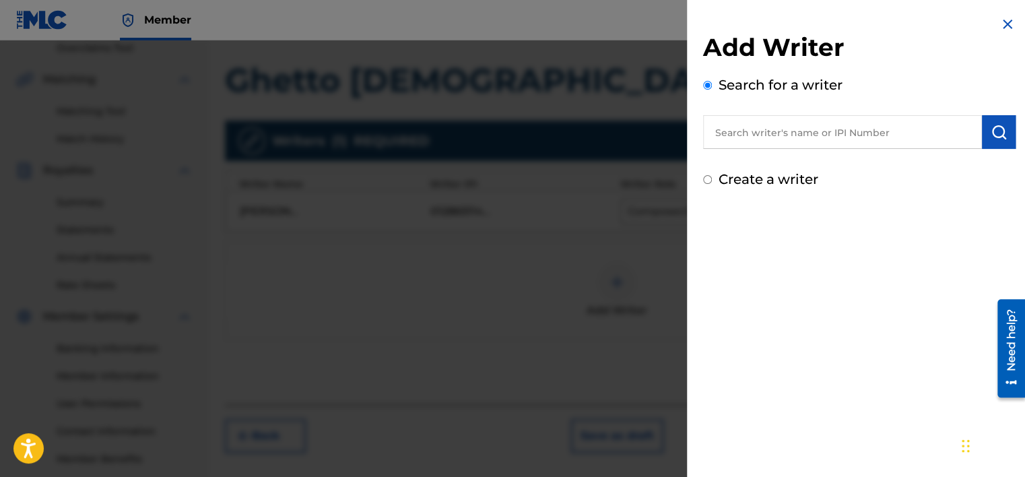
click at [782, 164] on div "Add Writer Search for a writer Create a writer" at bounding box center [859, 110] width 313 height 157
click at [779, 176] on label "Create a writer" at bounding box center [769, 179] width 100 height 16
radio input "true"
click at [712, 176] on input "Create a writer" at bounding box center [707, 179] width 9 height 9
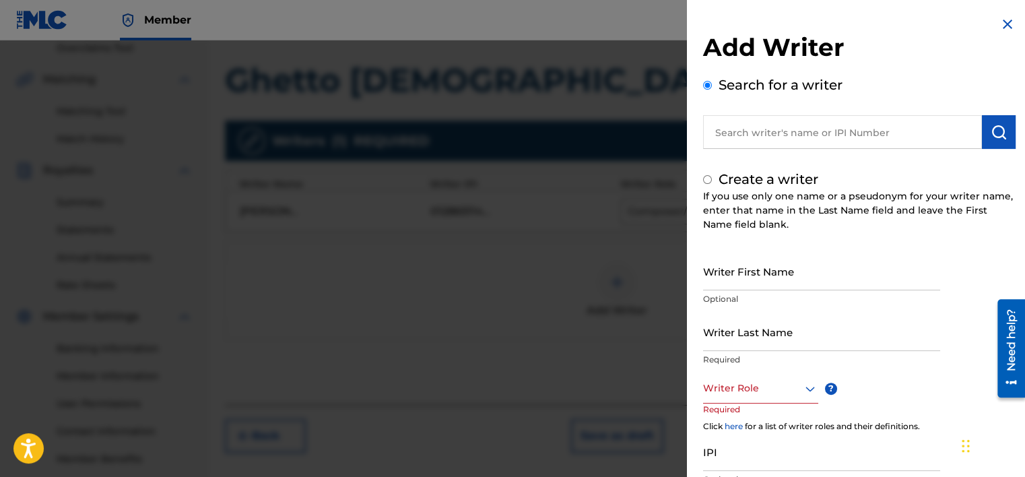
radio input "false"
radio input "true"
click at [771, 286] on input "Writer First Name" at bounding box center [821, 271] width 237 height 38
type input "Maideyi"
click at [754, 340] on input "Writer Last Name" at bounding box center [821, 332] width 237 height 38
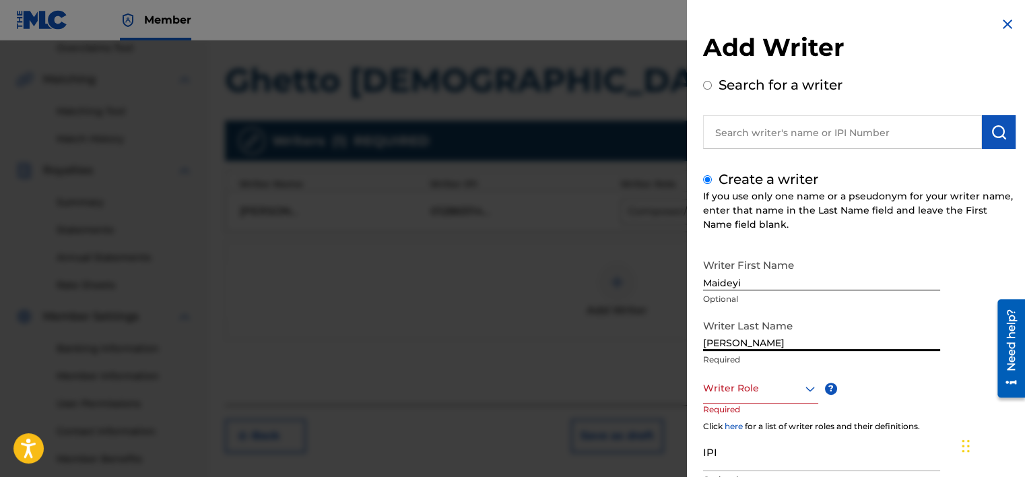
type input "[PERSON_NAME]"
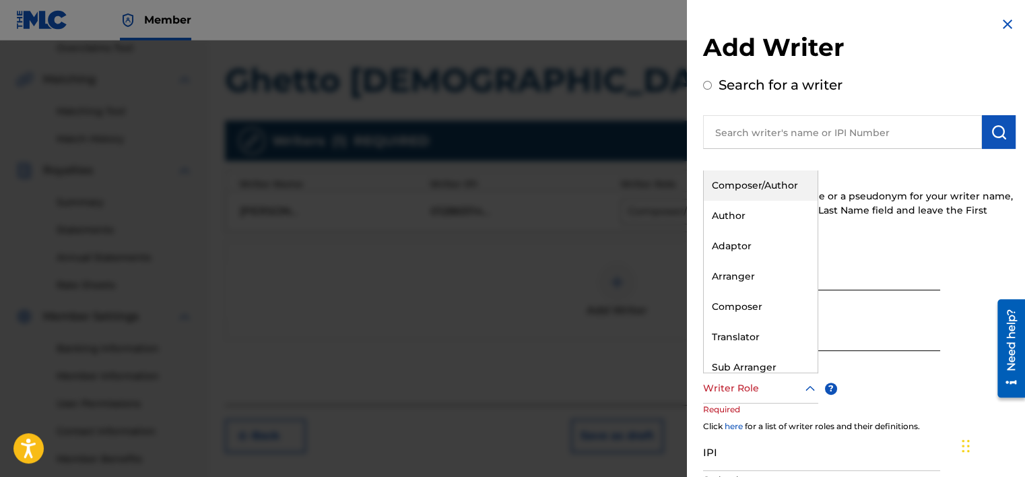
click at [762, 393] on div at bounding box center [760, 388] width 115 height 17
click at [768, 300] on div "Composer" at bounding box center [761, 307] width 114 height 30
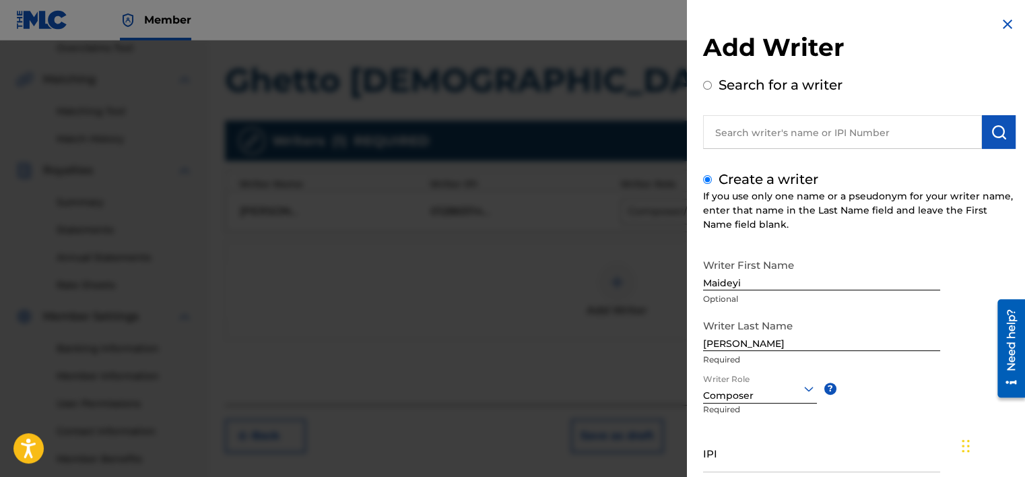
click at [752, 465] on input "IPI" at bounding box center [821, 453] width 237 height 38
paste input "01301465398"
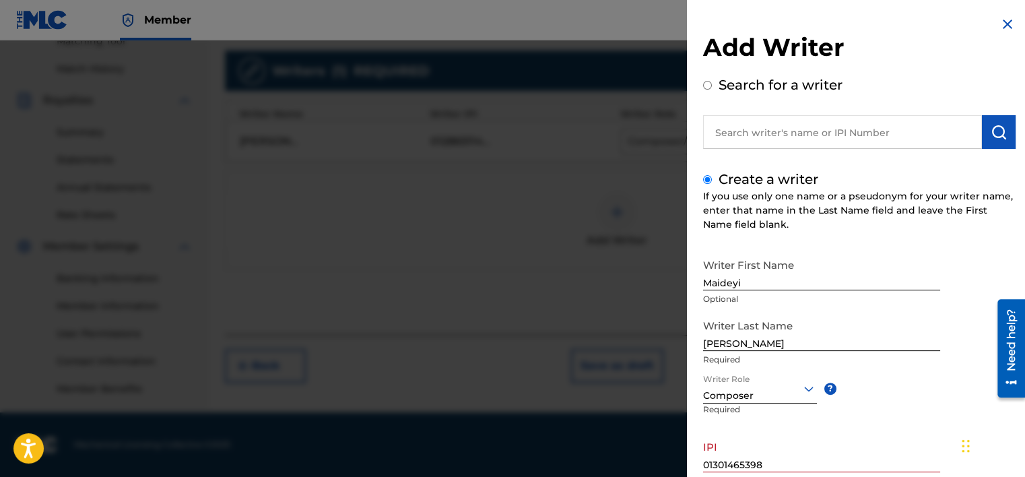
click at [962, 363] on div "Writer First Name [PERSON_NAME] Optional Writer Last Name [PERSON_NAME] Require…" at bounding box center [859, 400] width 313 height 296
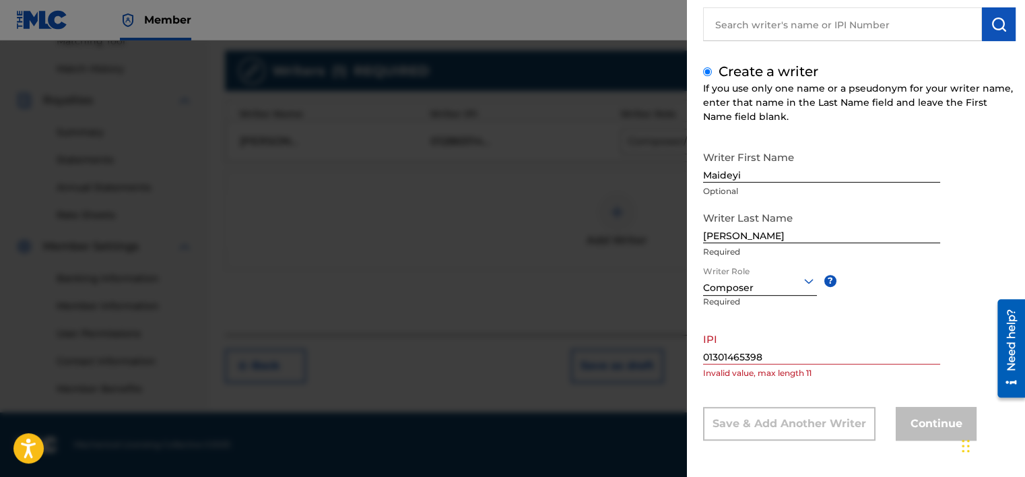
click at [798, 360] on input "01301465398" at bounding box center [821, 345] width 237 height 38
type input "01301465398"
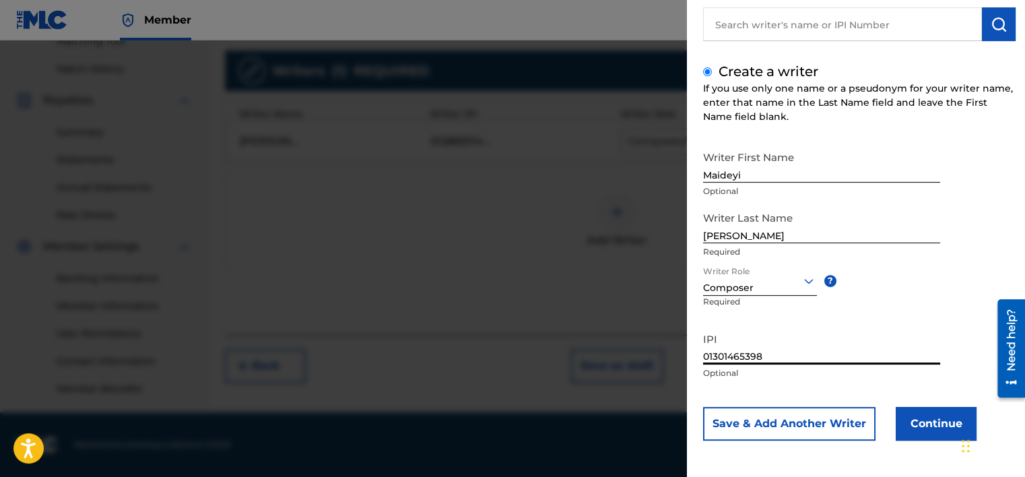
click at [924, 430] on button "Continue" at bounding box center [936, 424] width 81 height 34
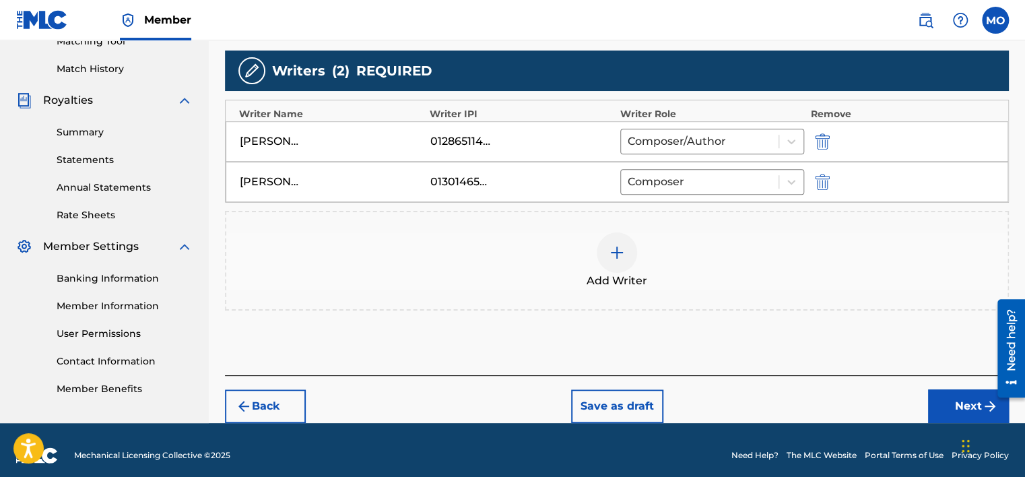
click at [969, 405] on button "Next" at bounding box center [968, 406] width 81 height 34
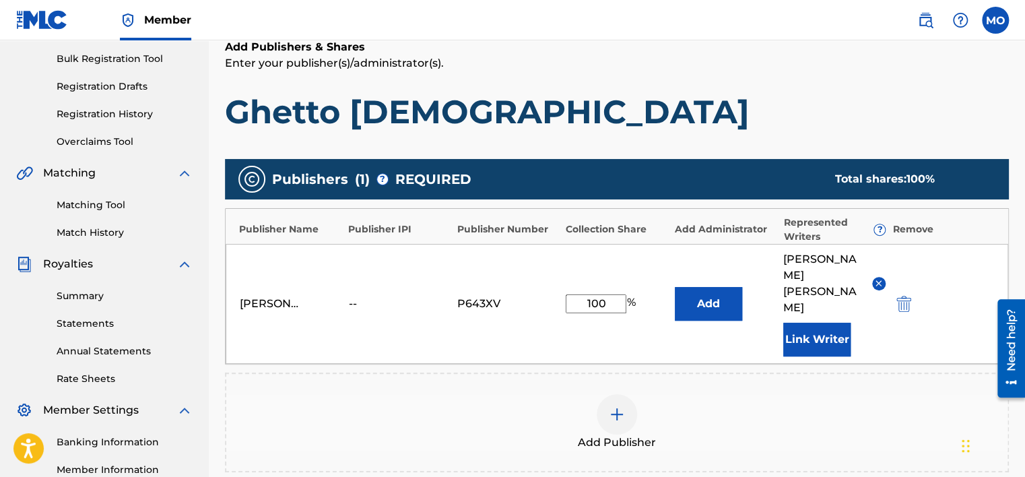
scroll to position [201, 0]
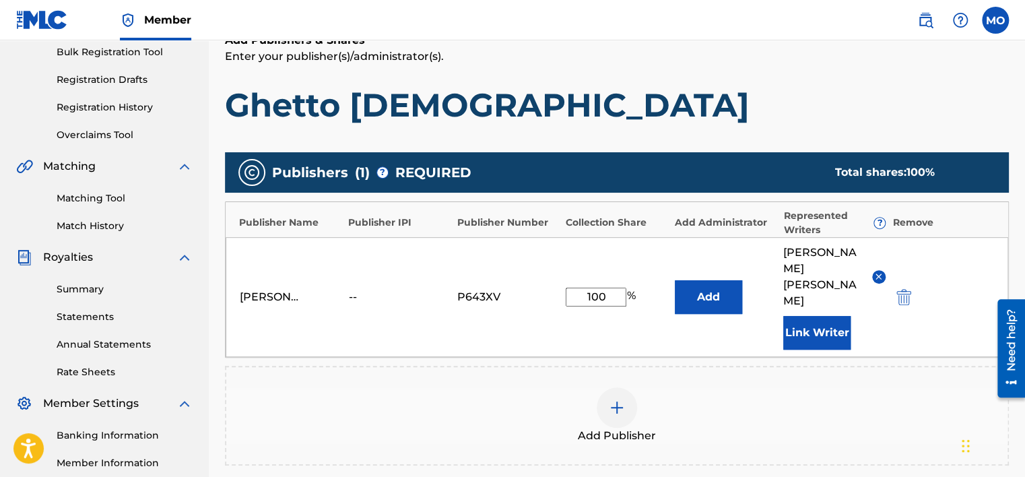
click at [881, 271] on img at bounding box center [879, 276] width 10 height 10
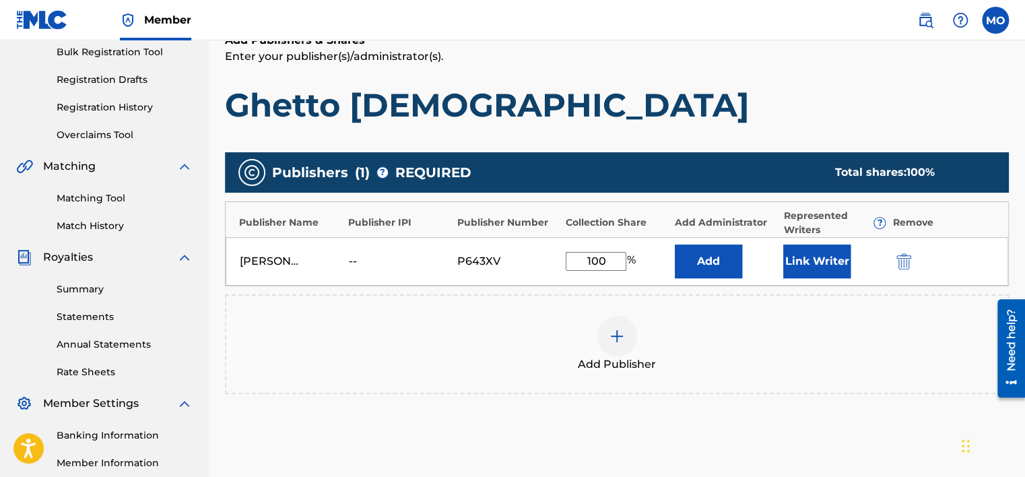
click at [829, 259] on button "Link Writer" at bounding box center [816, 262] width 67 height 34
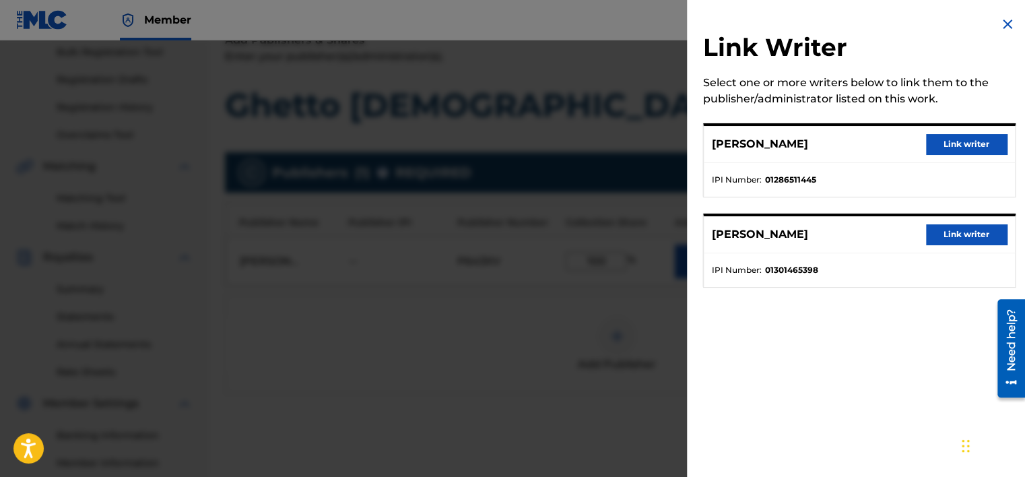
click at [948, 233] on button "Link writer" at bounding box center [966, 234] width 81 height 20
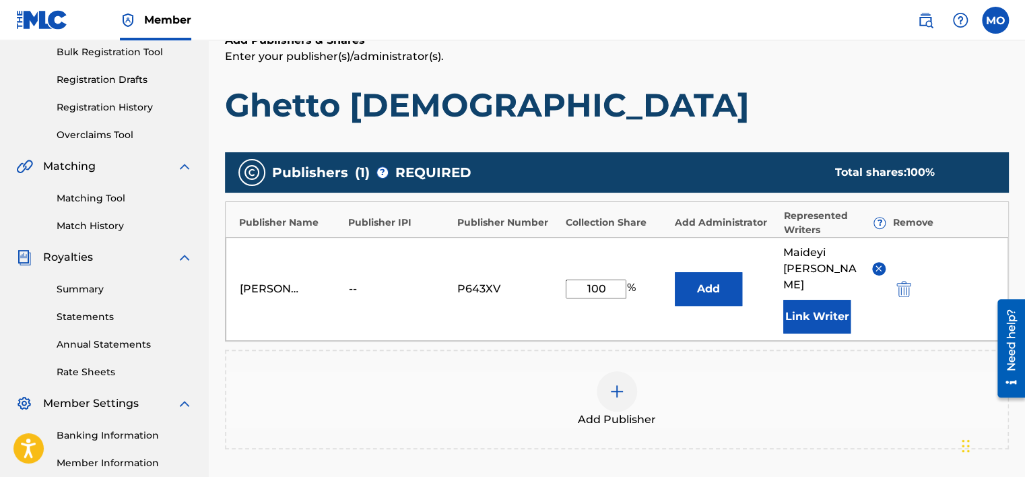
click at [614, 383] on img at bounding box center [617, 391] width 16 height 16
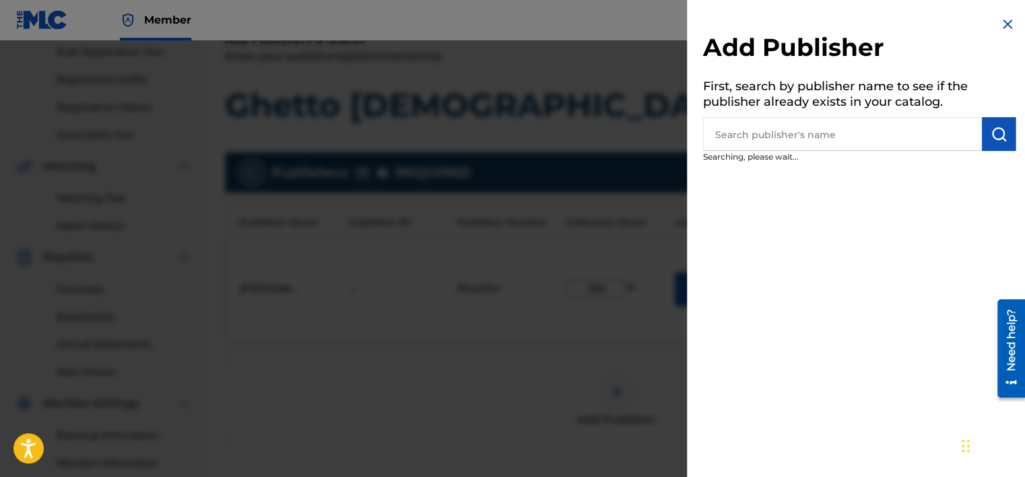
click at [777, 141] on input "text" at bounding box center [842, 134] width 279 height 34
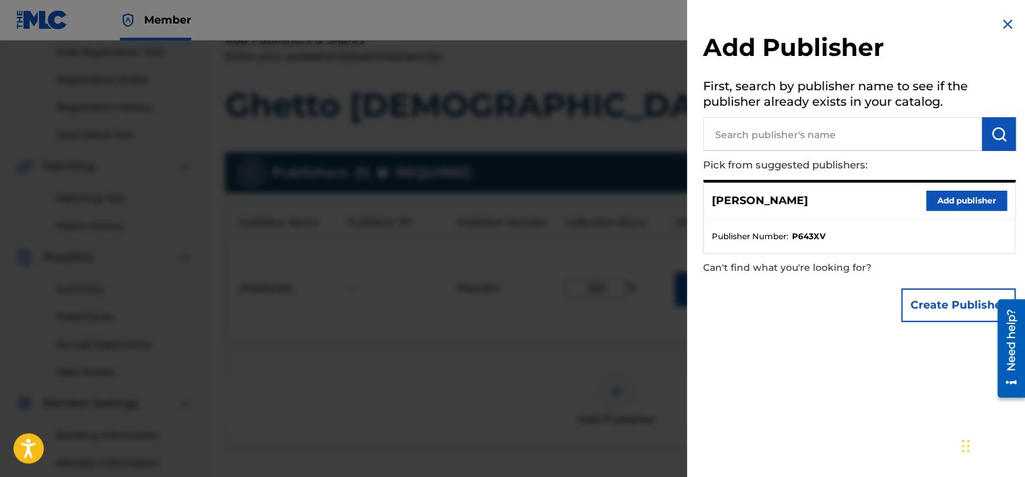
click at [1008, 23] on img at bounding box center [1008, 24] width 16 height 16
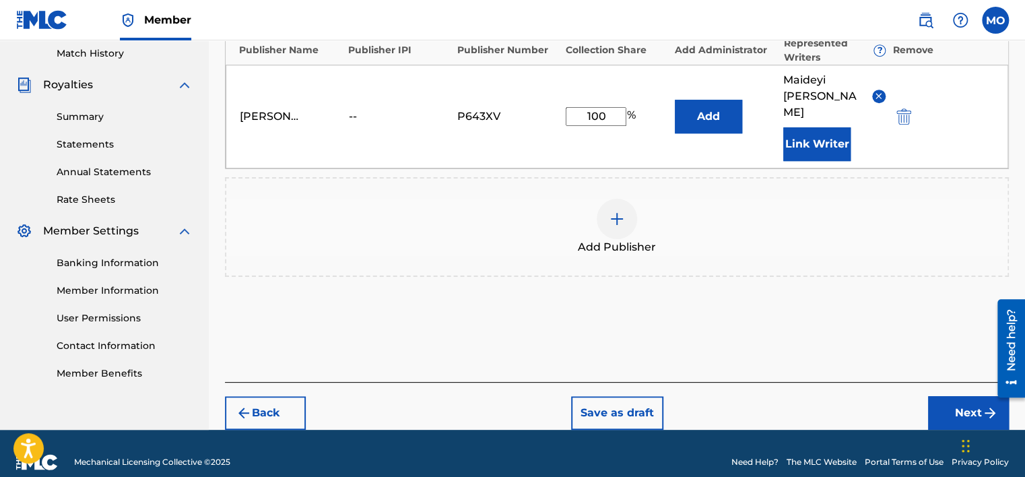
drag, startPoint x: 1027, startPoint y: 241, endPoint x: 35, endPoint y: 53, distance: 1010.0
click at [960, 396] on button "Next" at bounding box center [968, 413] width 81 height 34
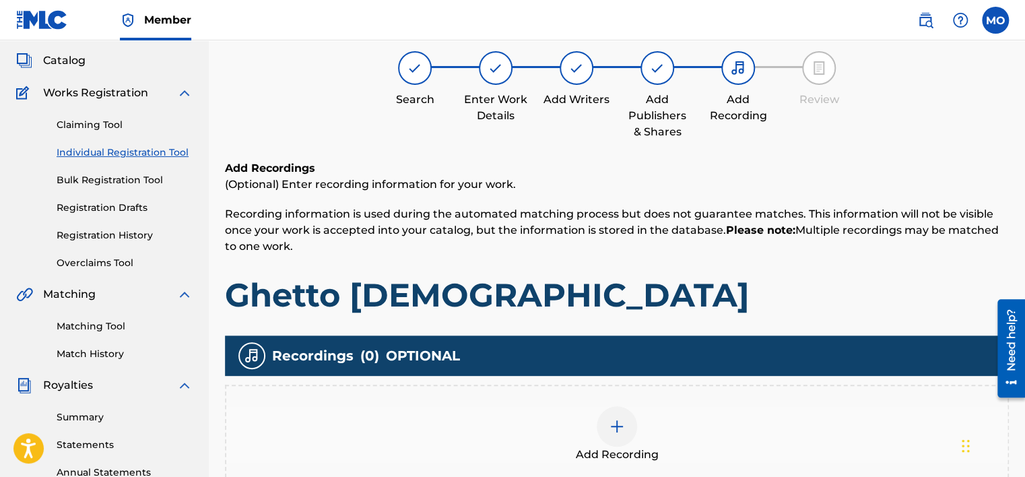
scroll to position [61, 0]
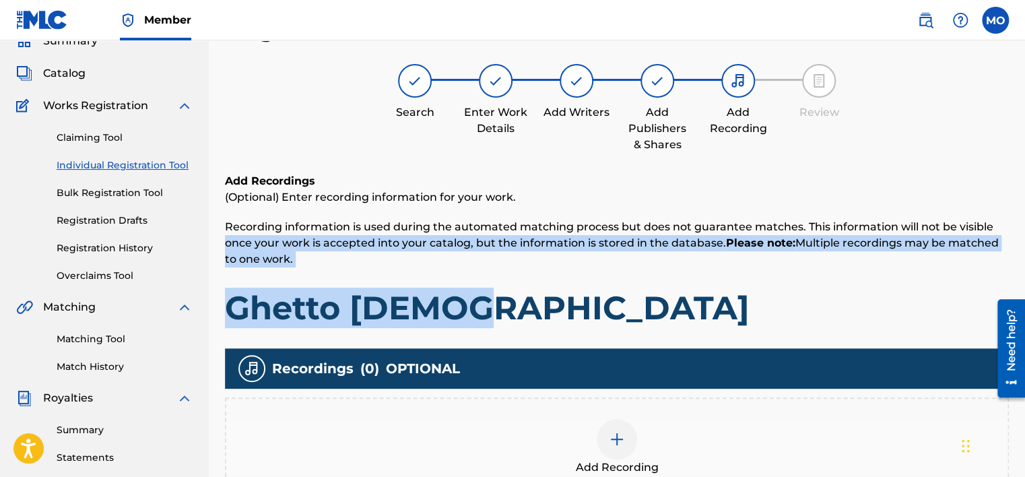
drag, startPoint x: 1019, startPoint y: 216, endPoint x: 1020, endPoint y: 286, distance: 70.7
click at [1020, 286] on div "Register Work Search Enter Work Details Add Writers Add Publishers & Shares Add…" at bounding box center [617, 361] width 816 height 697
click at [871, 239] on span "Recording information is used during the automated matching process but does no…" at bounding box center [612, 242] width 774 height 45
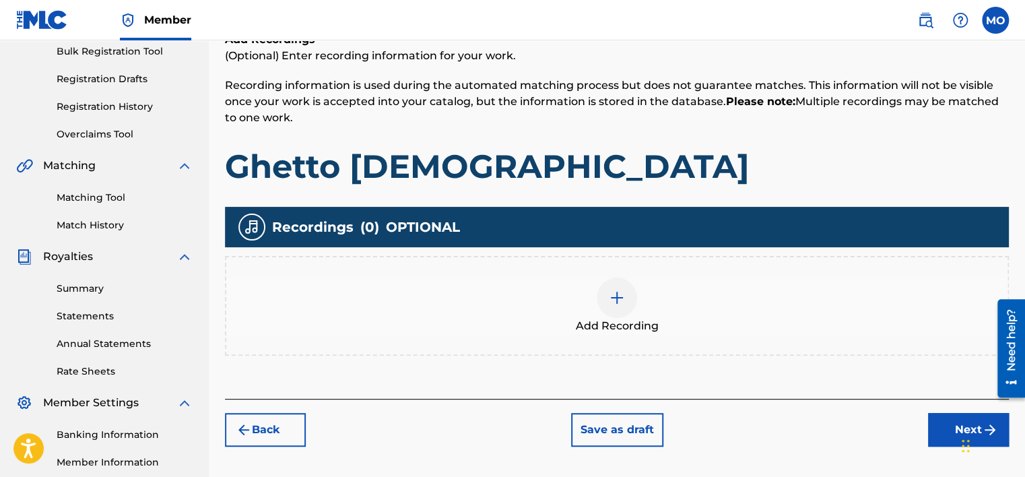
scroll to position [226, 0]
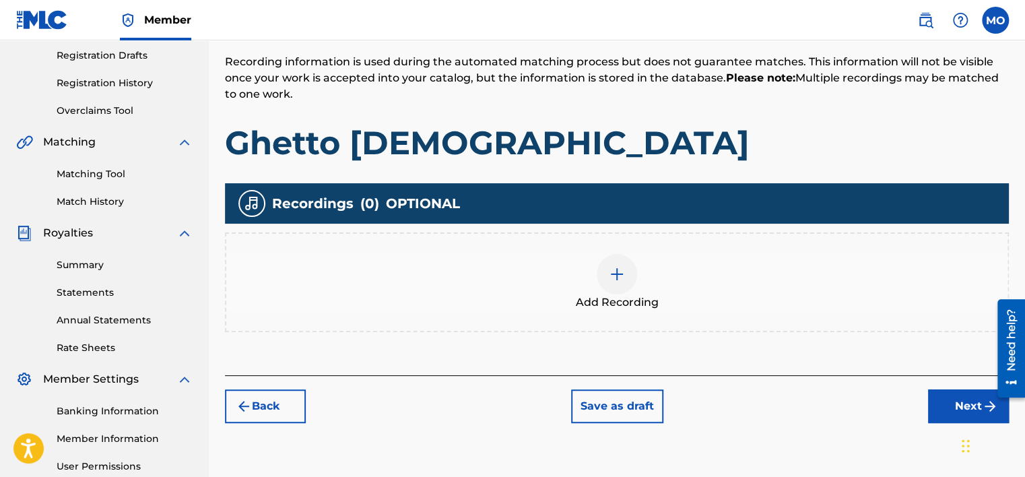
click at [695, 300] on div "Add Recording" at bounding box center [616, 282] width 781 height 57
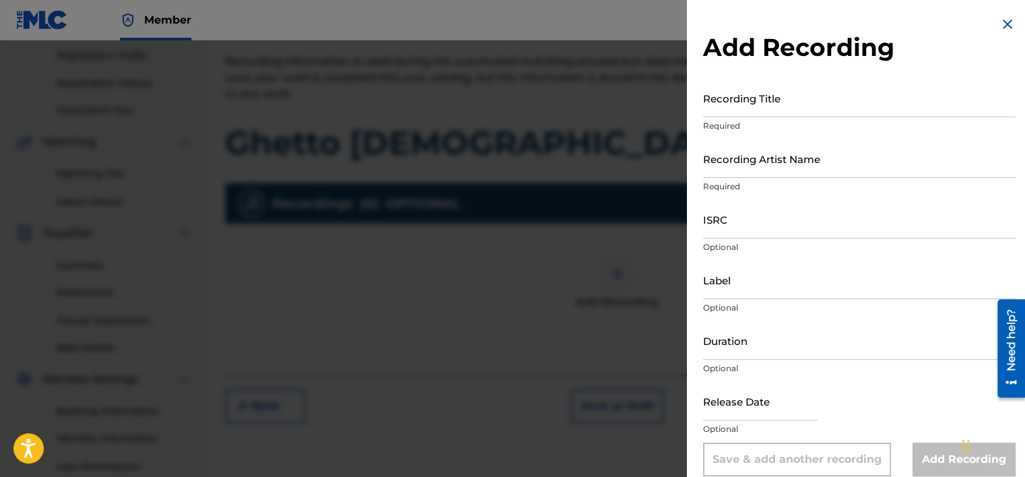
click at [774, 106] on input "Recording Title" at bounding box center [859, 98] width 313 height 38
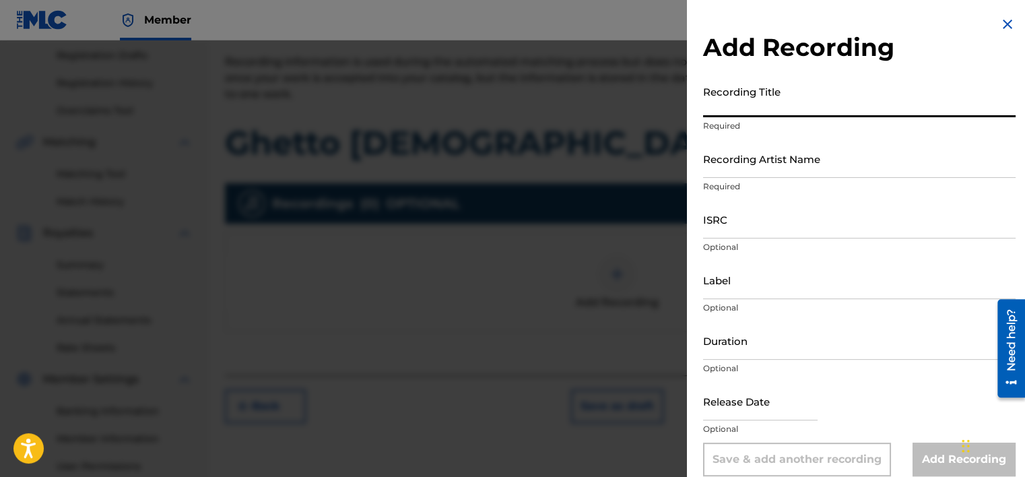
click at [800, 112] on input "Recording Title" at bounding box center [859, 98] width 313 height 38
type input "Ghetto [DEMOGRAPHIC_DATA]"
click at [796, 162] on input "Recording Artist Name" at bounding box center [859, 158] width 313 height 38
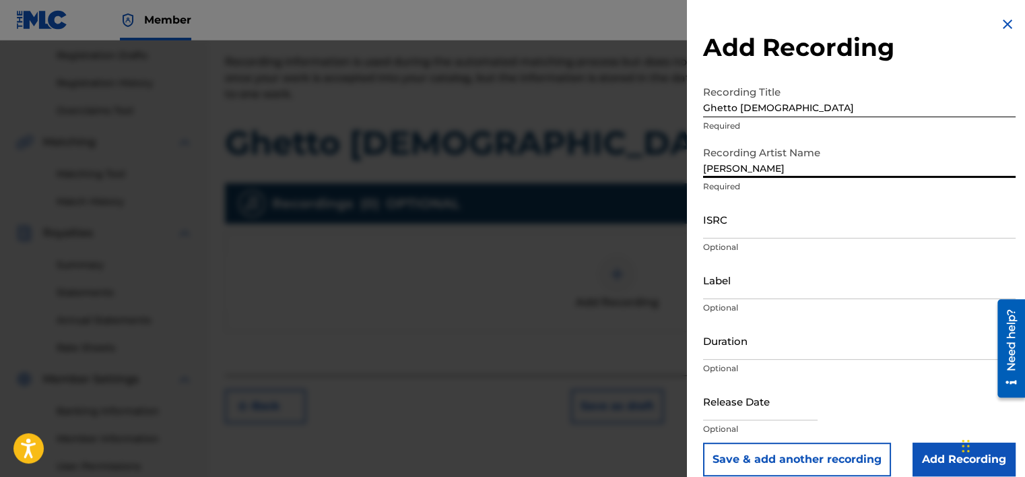
type input "[PERSON_NAME]"
click at [769, 226] on input "ISRC" at bounding box center [859, 219] width 313 height 38
click at [759, 218] on input "ISRC" at bounding box center [859, 219] width 313 height 38
paste input "QZMEP2577732"
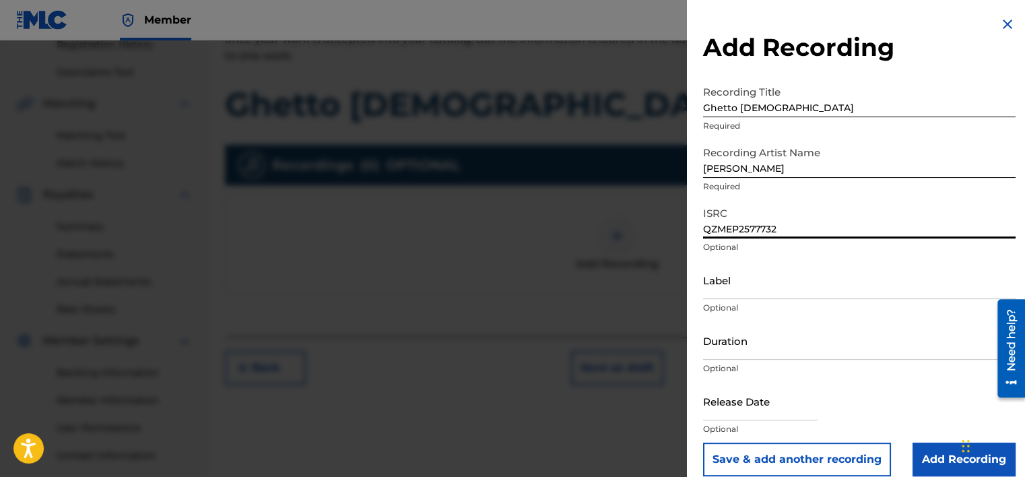
scroll to position [269, 0]
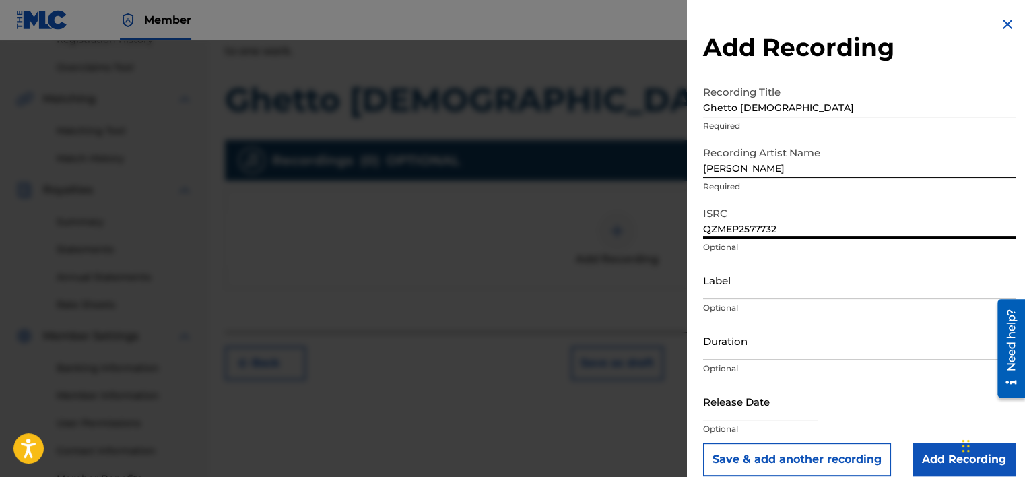
type input "QZMEP2577732"
click at [789, 349] on input "Duration" at bounding box center [859, 340] width 313 height 38
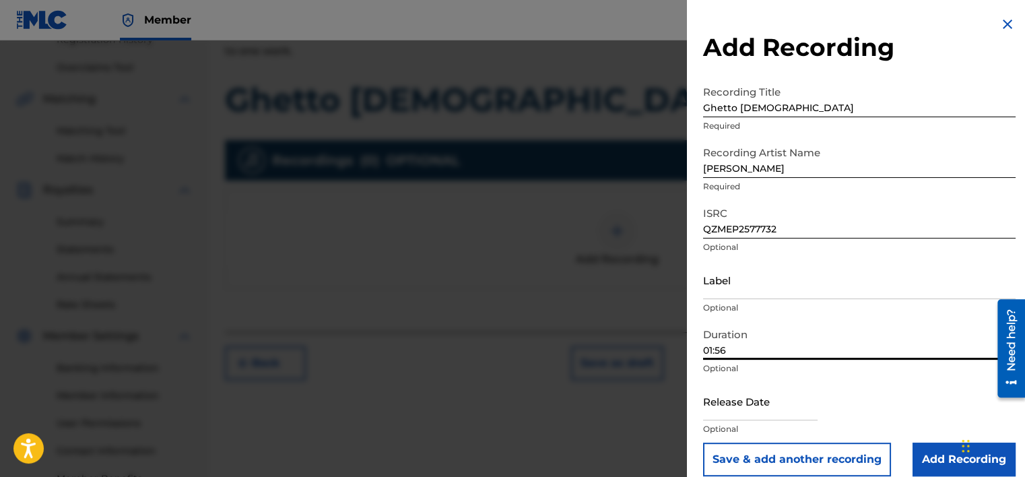
type input "01:56"
click at [771, 404] on input "text" at bounding box center [760, 401] width 115 height 38
select select "7"
select select "2025"
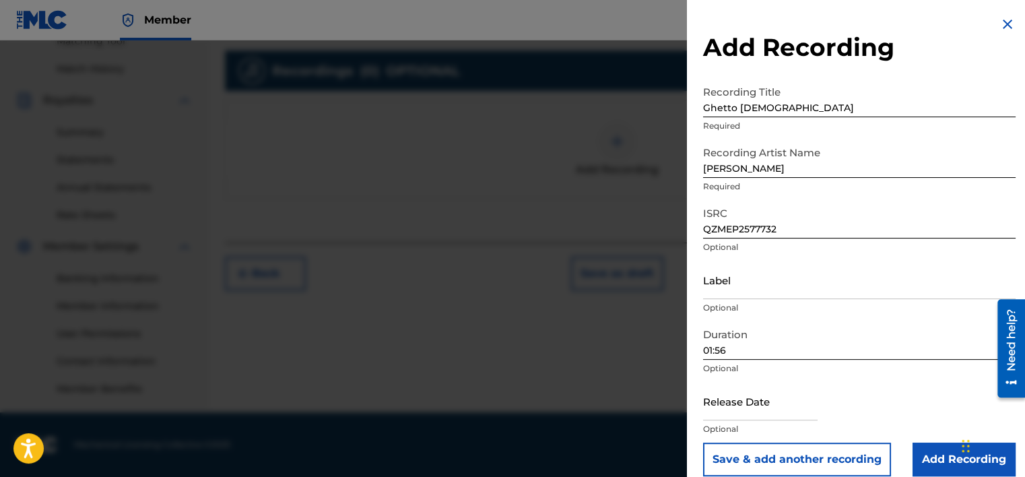
click at [783, 401] on input "text" at bounding box center [760, 401] width 115 height 38
select select "7"
select select "2025"
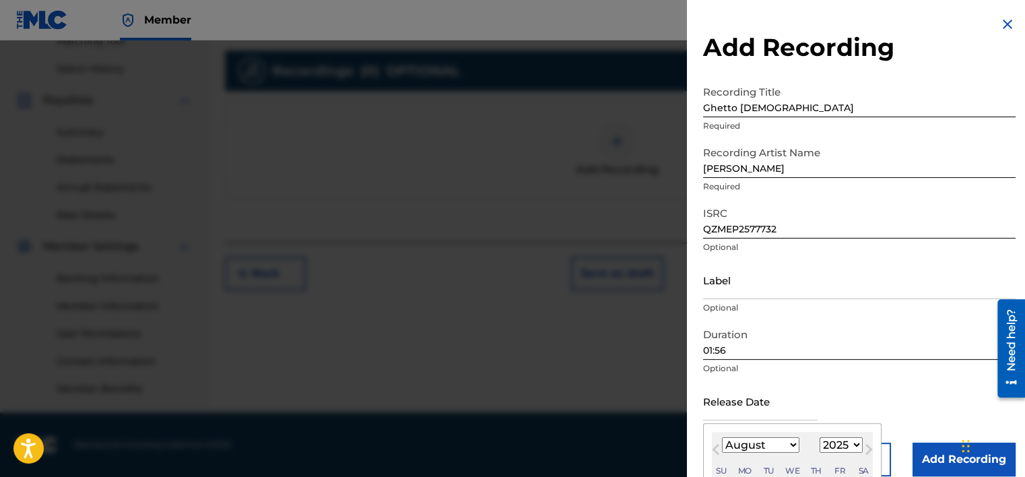
click at [761, 447] on select "January February March April May June July August September October November De…" at bounding box center [760, 444] width 77 height 15
click at [722, 437] on select "January February March April May June July August September October November De…" at bounding box center [760, 444] width 77 height 15
click at [767, 467] on div "Tu" at bounding box center [769, 471] width 16 height 16
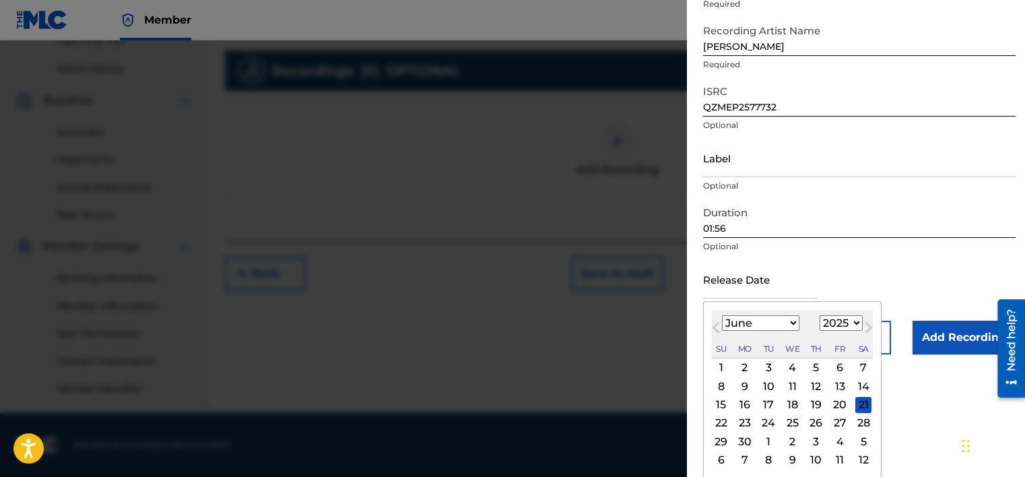
click at [713, 321] on button "Previous Month" at bounding box center [716, 330] width 22 height 22
click at [760, 319] on select "January February March April May June July August September October November De…" at bounding box center [760, 322] width 77 height 15
select select "3"
click at [722, 315] on select "January February March April May June July August September October November De…" at bounding box center [760, 322] width 77 height 15
click at [721, 418] on div "20" at bounding box center [721, 423] width 16 height 16
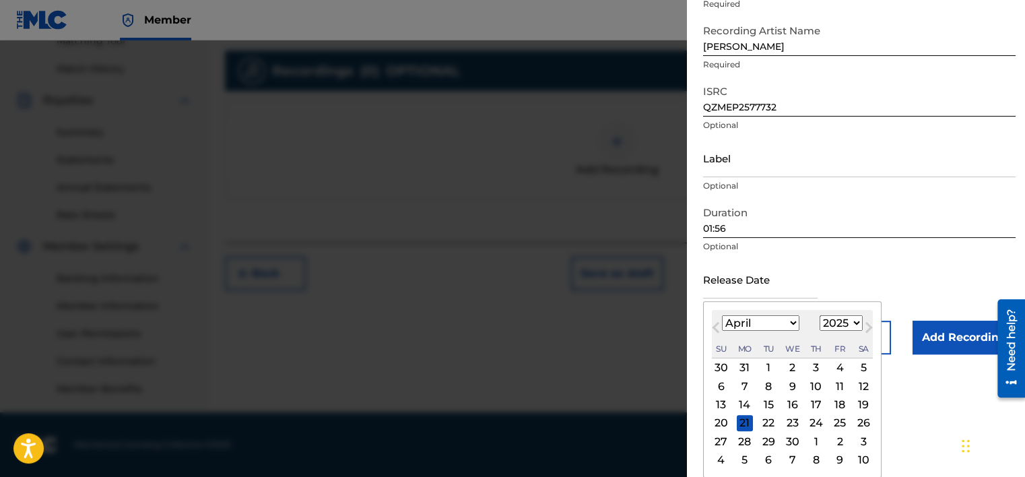
type input "[DATE]"
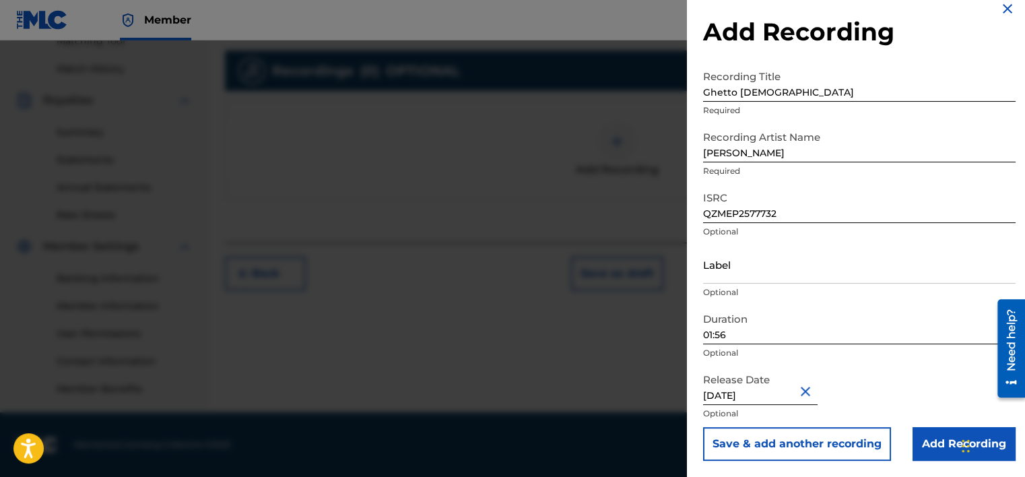
click at [934, 449] on input "Add Recording" at bounding box center [964, 444] width 103 height 34
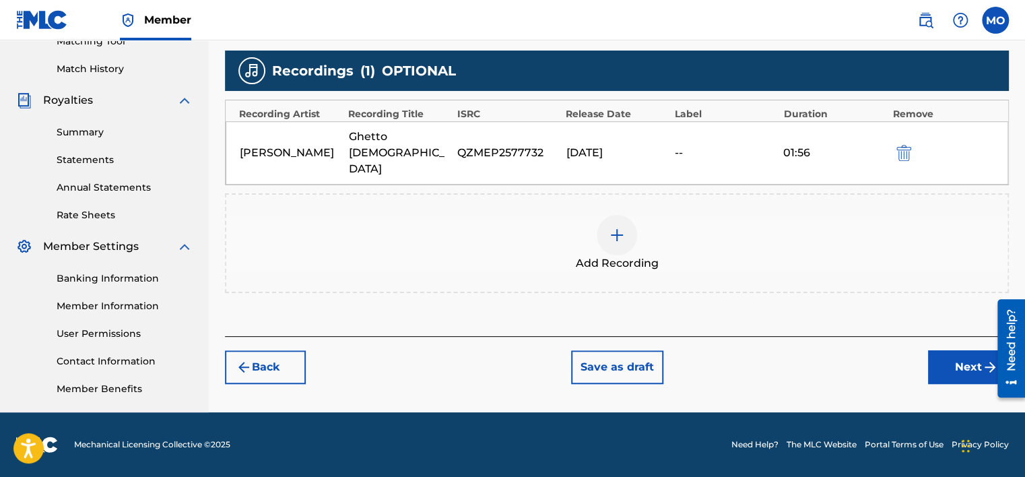
click at [621, 227] on img at bounding box center [617, 235] width 16 height 16
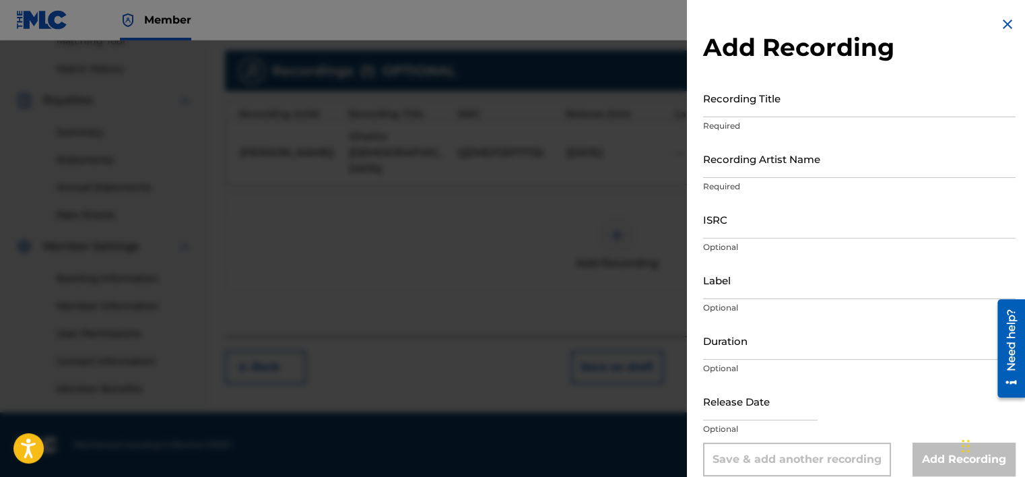
click at [763, 122] on p "Required" at bounding box center [859, 126] width 313 height 12
click at [760, 110] on input "Recording Title" at bounding box center [859, 98] width 313 height 38
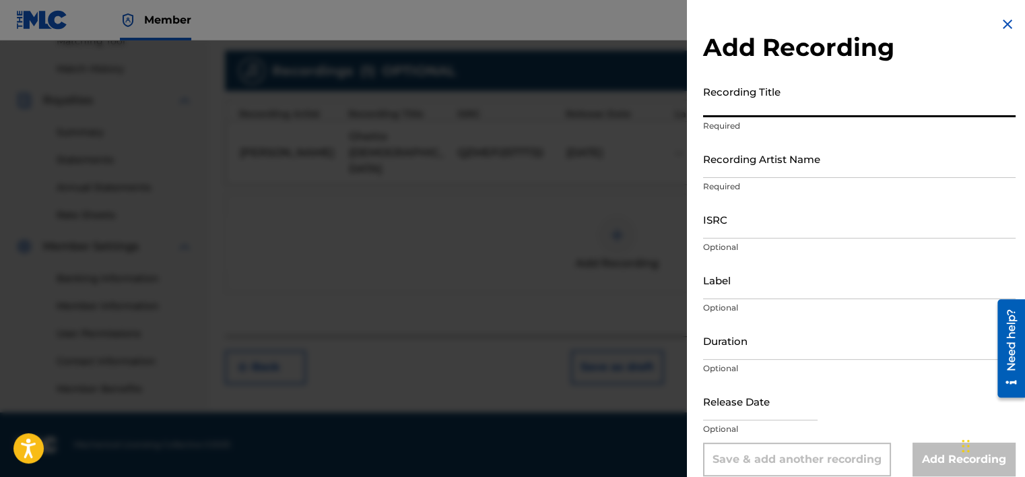
paste input "Ghetto Gospel - AntoinetteGabrielle"
type input "Ghetto Gospel - AntoinetteGabrielle"
click at [754, 172] on input "Recording Artist Name" at bounding box center [859, 158] width 313 height 38
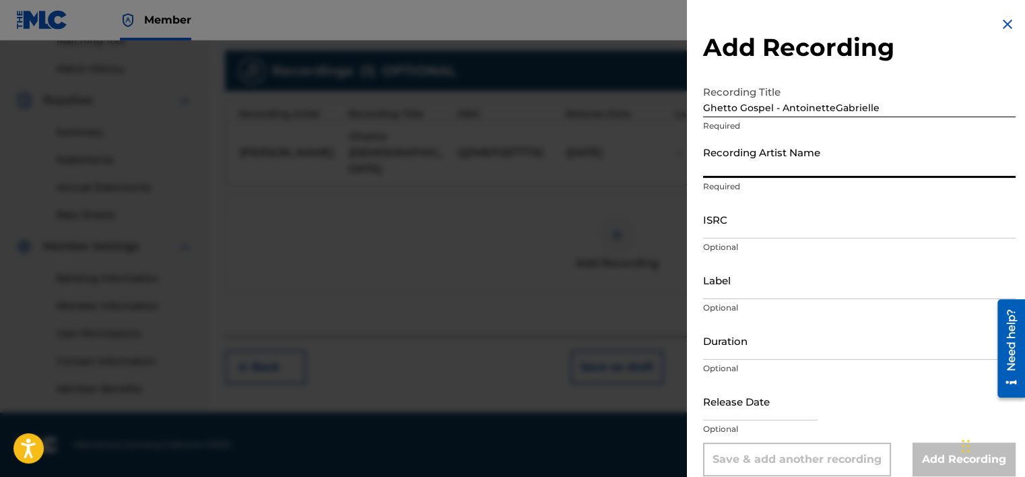
type input "[PERSON_NAME]"
type input "01:56"
type input "[DATE]"
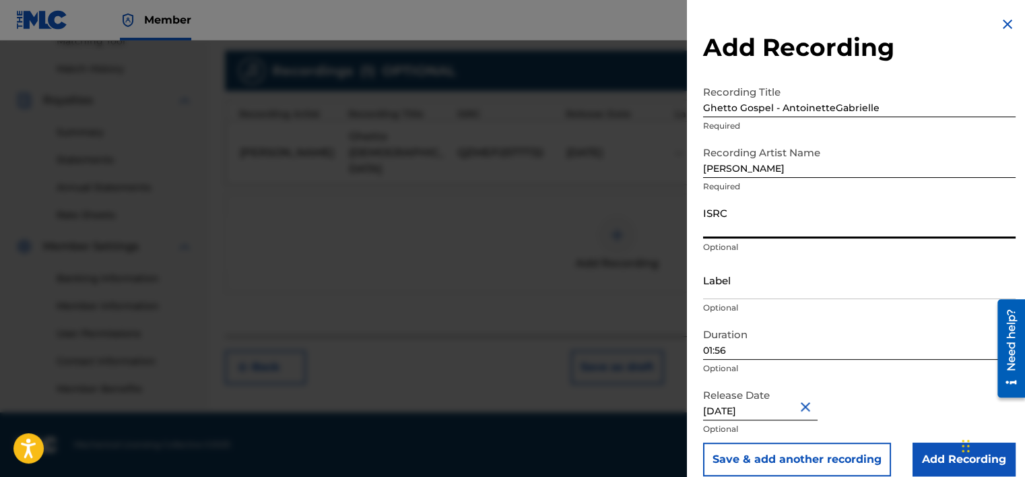
click at [750, 232] on input "ISRC" at bounding box center [859, 219] width 313 height 38
click at [762, 227] on input "ISRC" at bounding box center [859, 219] width 313 height 38
paste input "QZMEP2577732"
type input "QZMEP2577732"
click at [907, 382] on div "Release Date [DATE] Optional" at bounding box center [859, 412] width 313 height 61
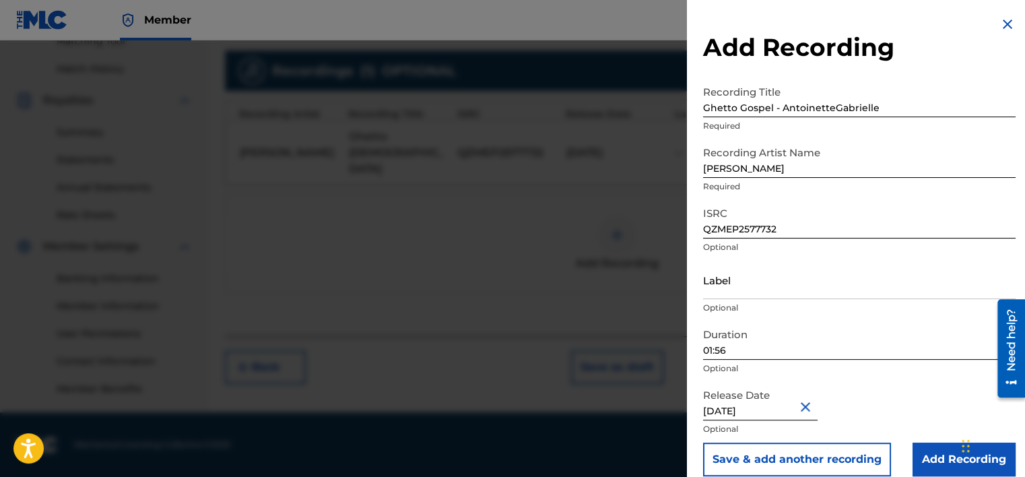
type input "[DATE]"
click at [897, 401] on div "Release Date [DATE] Optional" at bounding box center [859, 412] width 313 height 61
click at [928, 453] on input "Add Recording" at bounding box center [964, 460] width 103 height 34
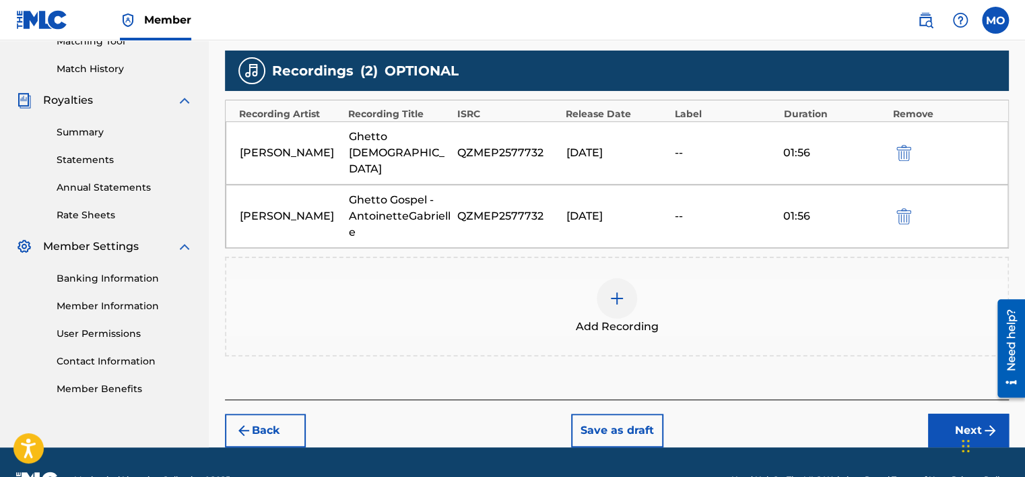
click at [956, 414] on button "Next" at bounding box center [968, 431] width 81 height 34
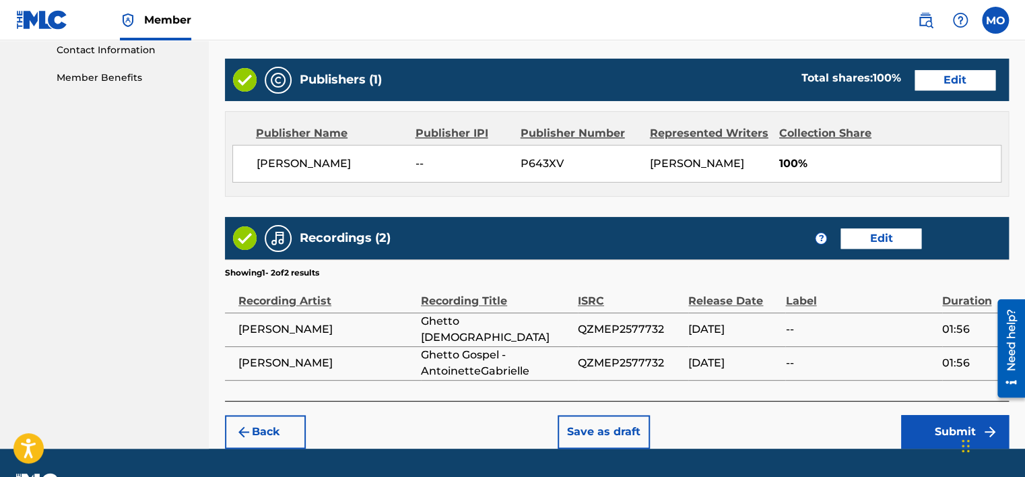
scroll to position [704, 0]
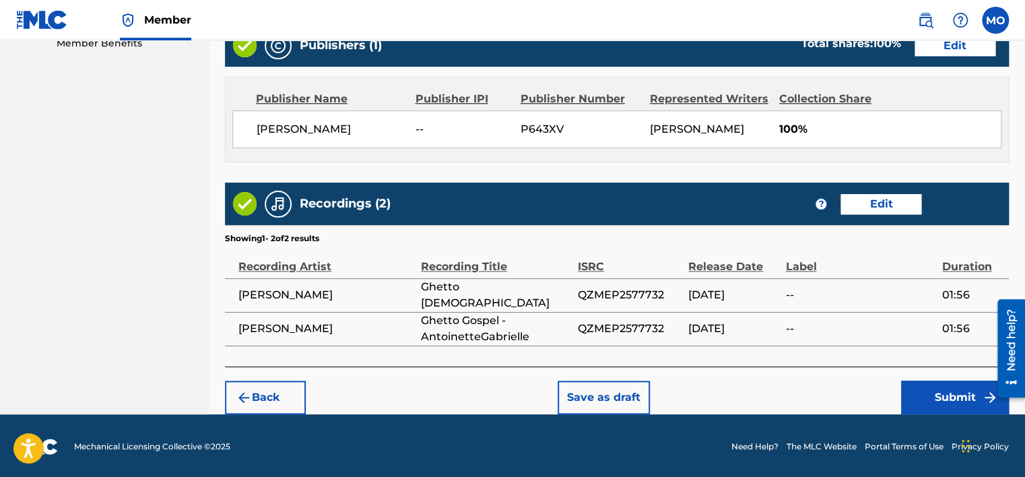
click at [940, 393] on button "Submit" at bounding box center [955, 398] width 108 height 34
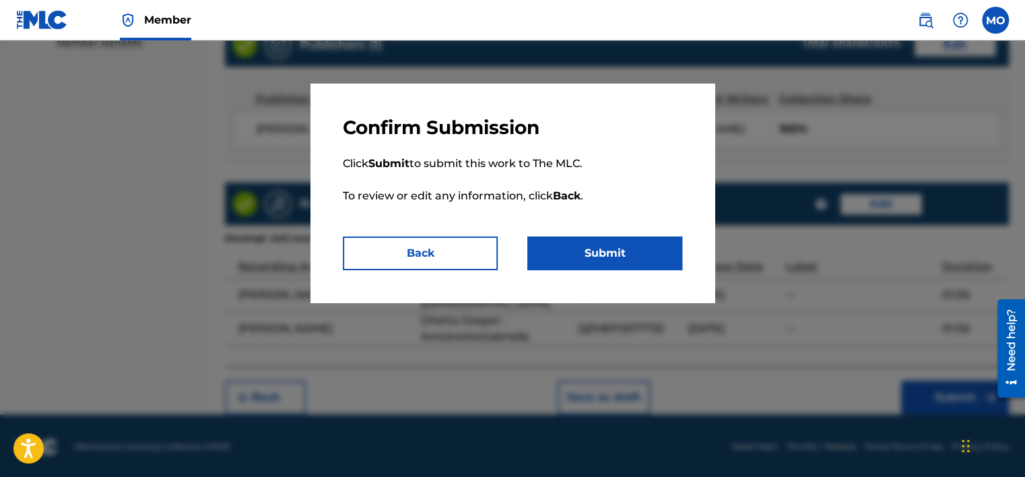
click at [631, 245] on button "Submit" at bounding box center [604, 253] width 155 height 34
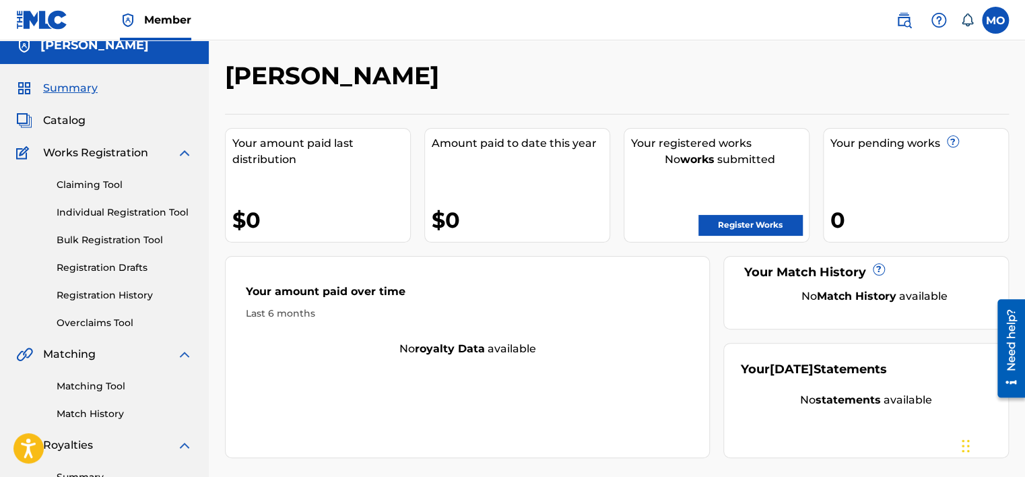
scroll to position [11, 0]
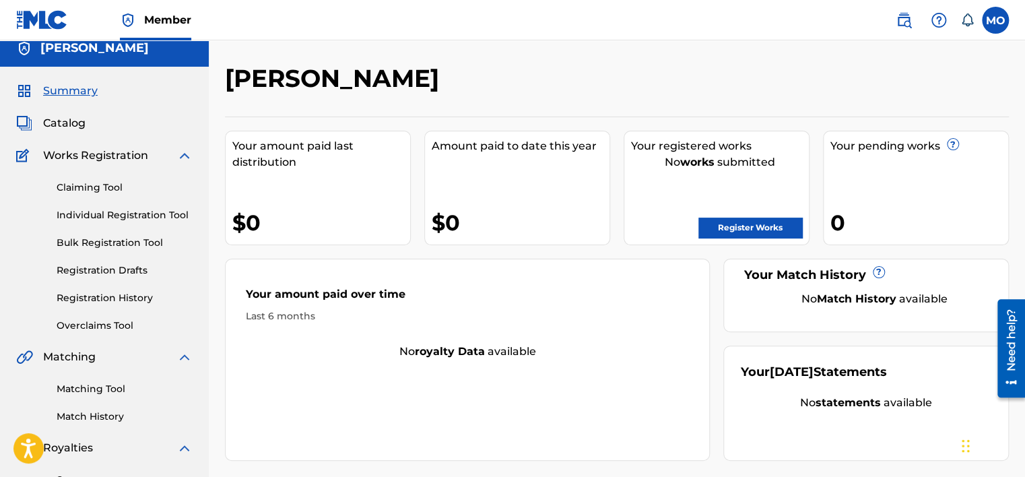
click at [100, 473] on link "Summary" at bounding box center [125, 480] width 136 height 14
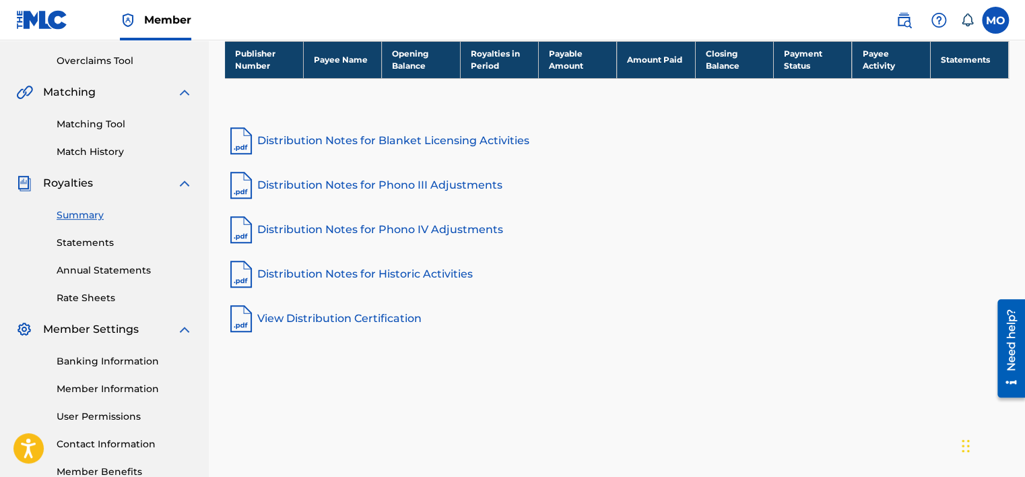
scroll to position [73, 0]
